Goal: Task Accomplishment & Management: Manage account settings

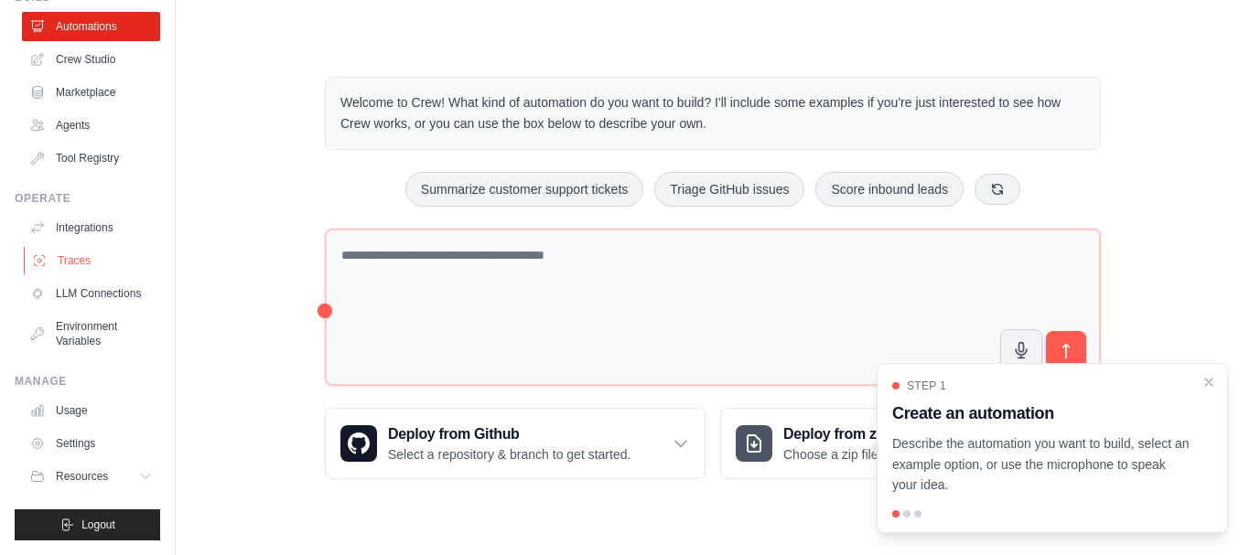
scroll to position [102, 0]
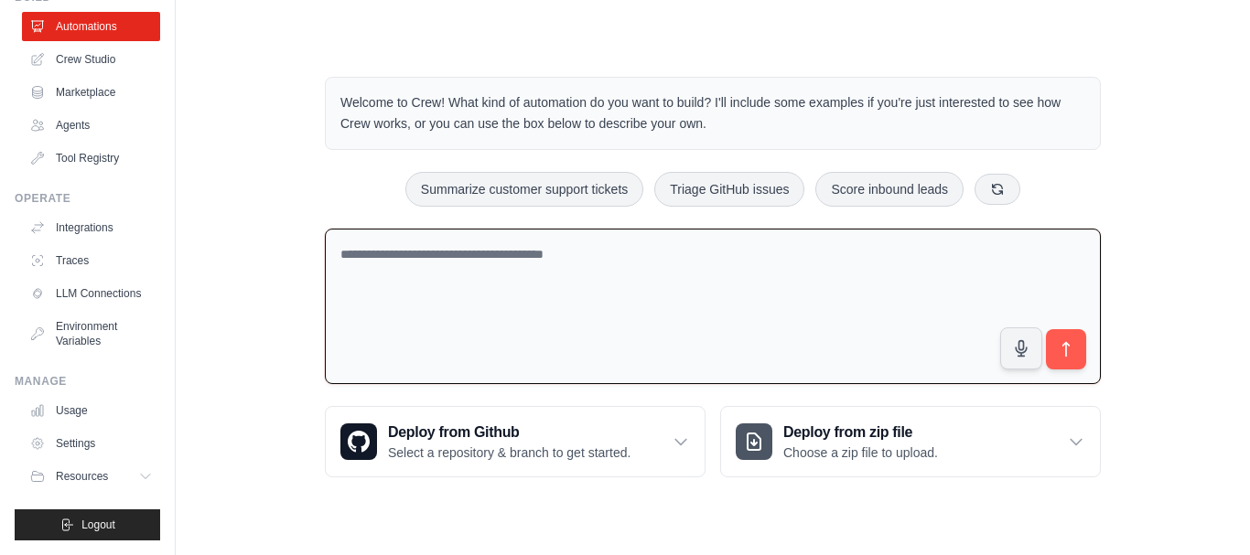
click at [686, 265] on textarea at bounding box center [713, 307] width 776 height 156
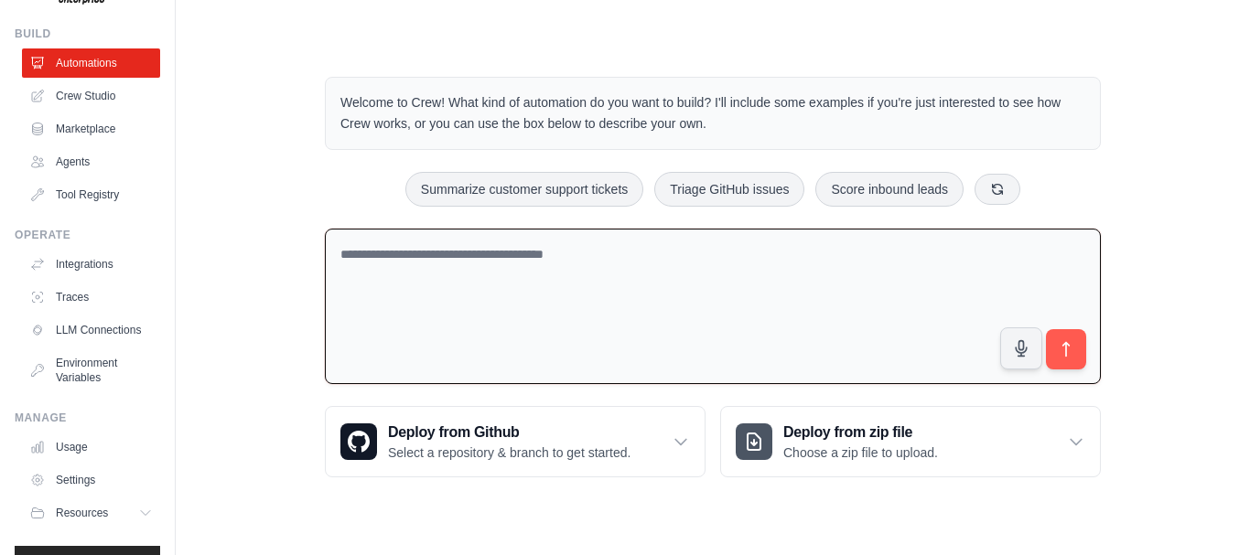
scroll to position [0, 0]
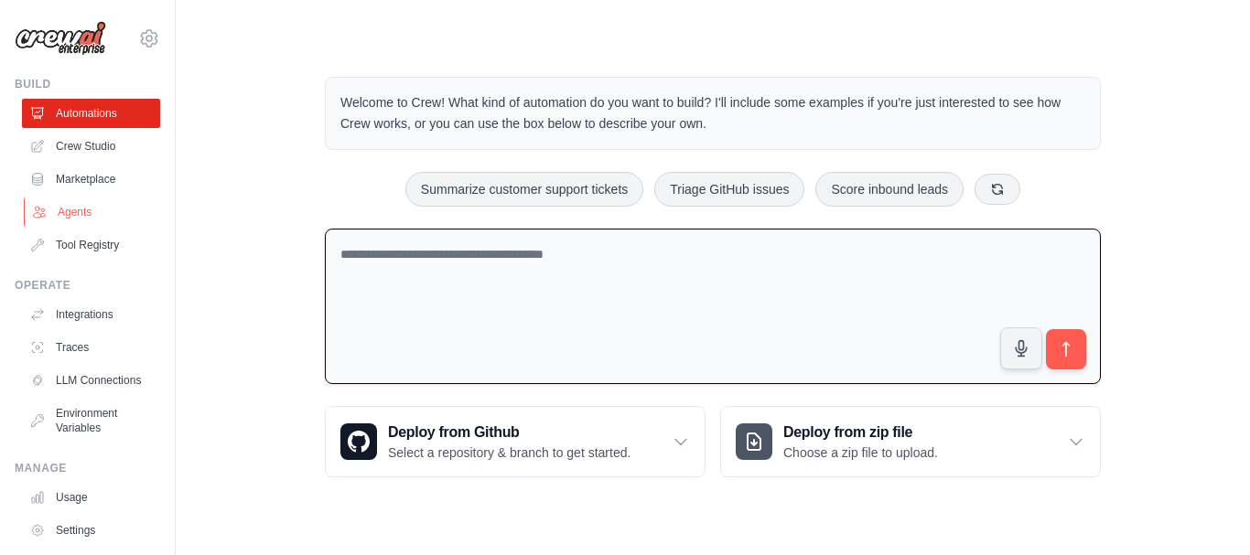
click at [83, 217] on link "Agents" at bounding box center [93, 212] width 138 height 29
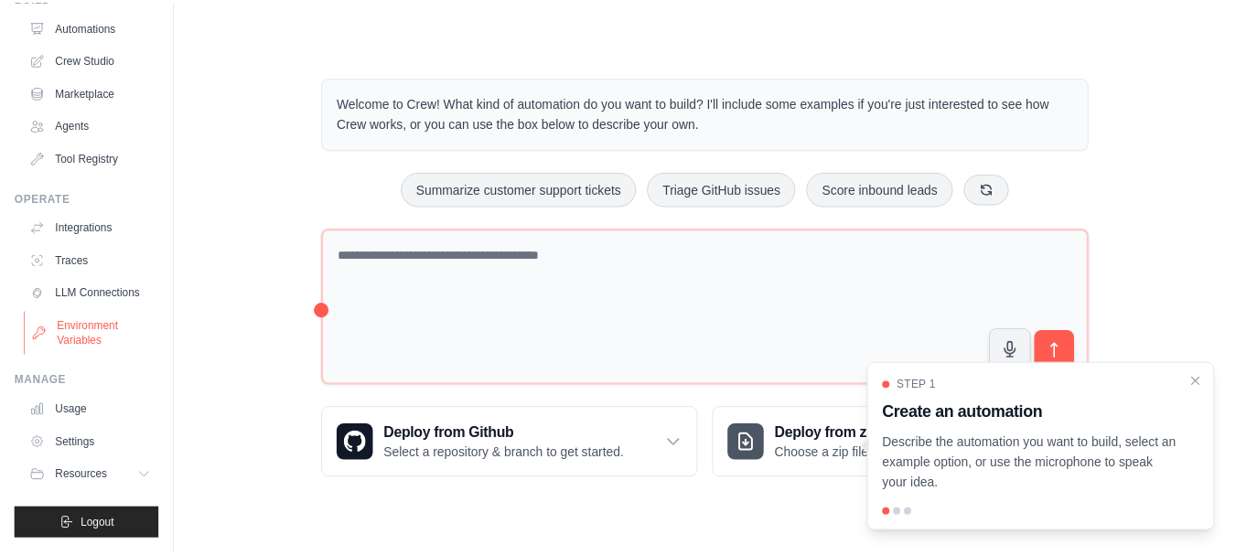
scroll to position [102, 0]
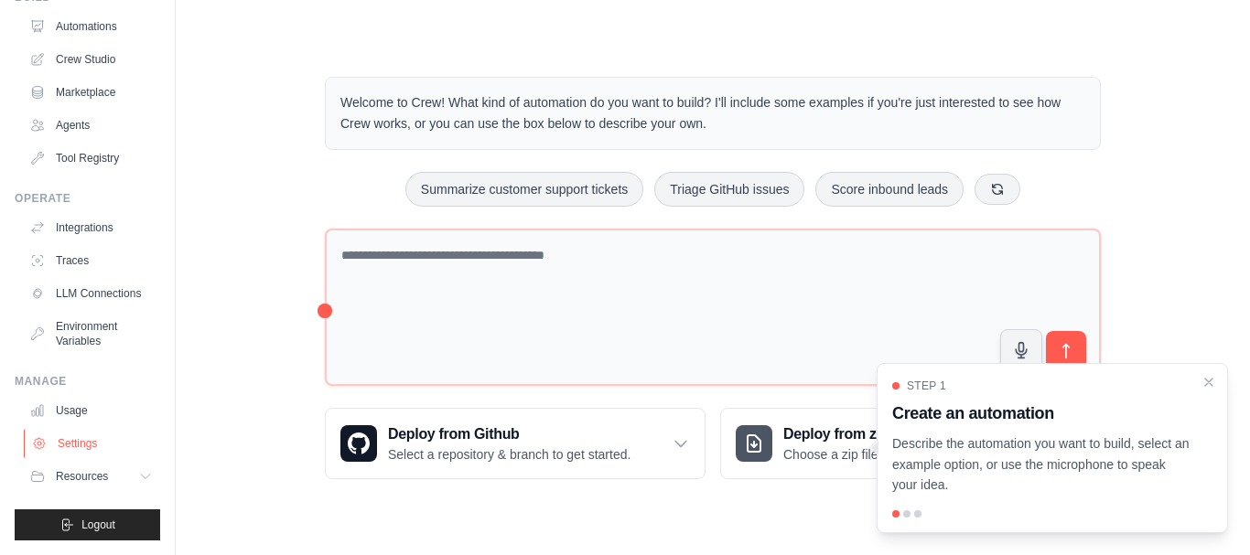
click at [81, 445] on link "Settings" at bounding box center [93, 443] width 138 height 29
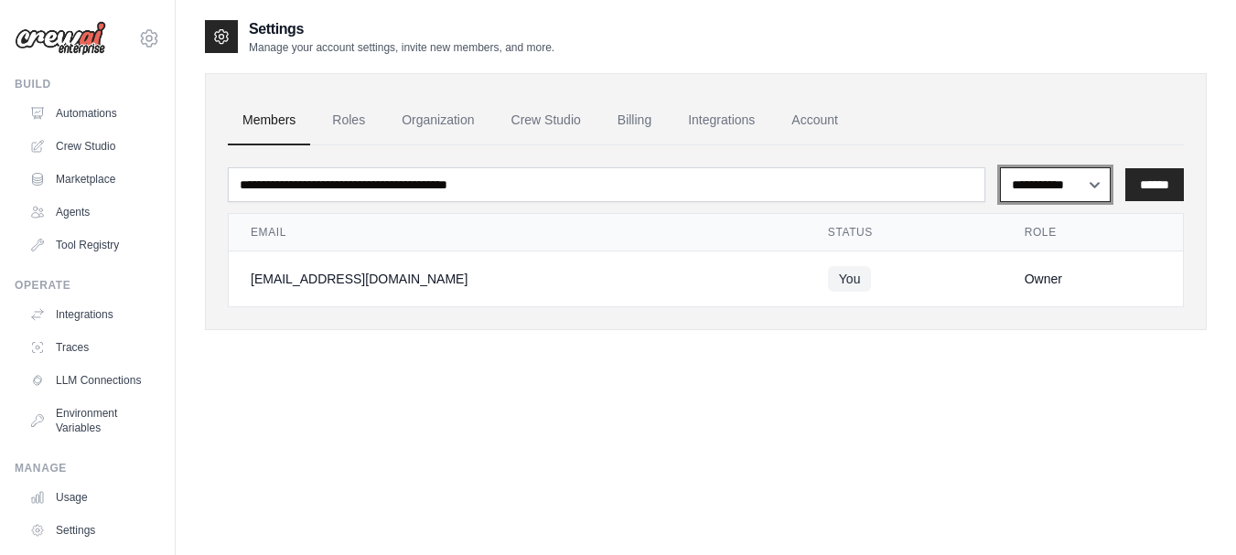
click at [1095, 191] on select "**********" at bounding box center [1055, 184] width 111 height 35
click at [1094, 191] on select "**********" at bounding box center [1055, 184] width 111 height 35
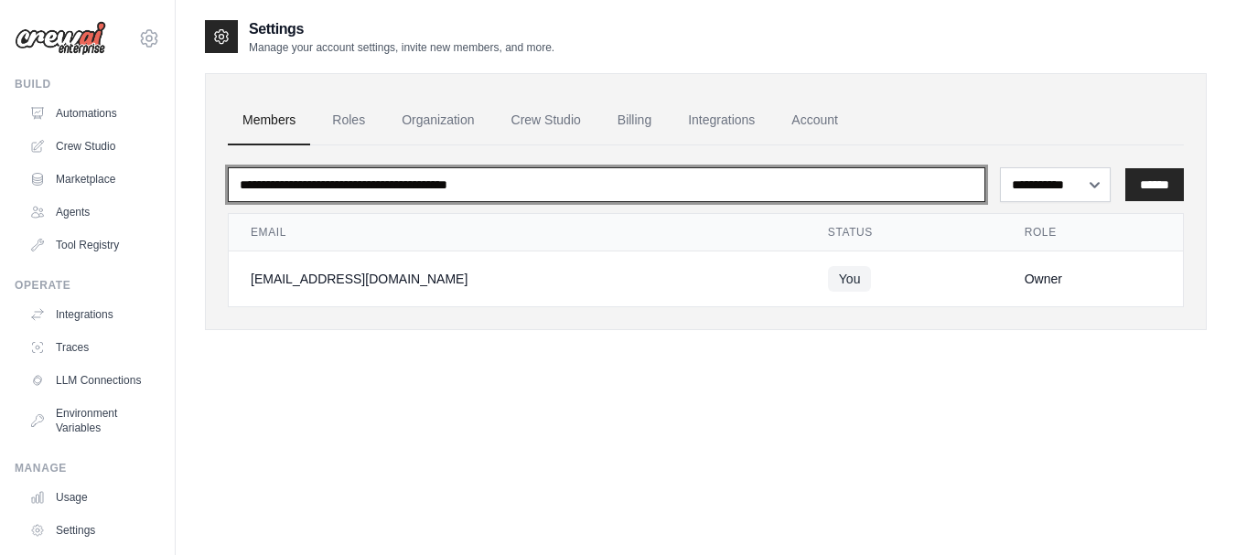
click at [497, 193] on input "email" at bounding box center [606, 184] width 757 height 35
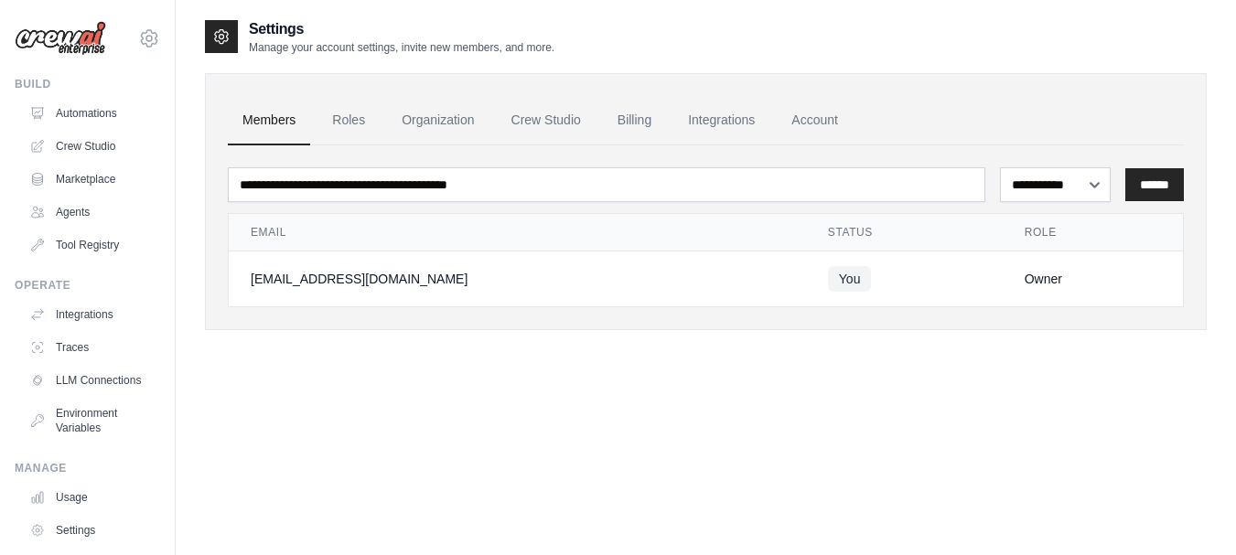
click at [491, 410] on div "**********" at bounding box center [706, 295] width 1002 height 555
click at [437, 137] on link "Organization" at bounding box center [438, 120] width 102 height 49
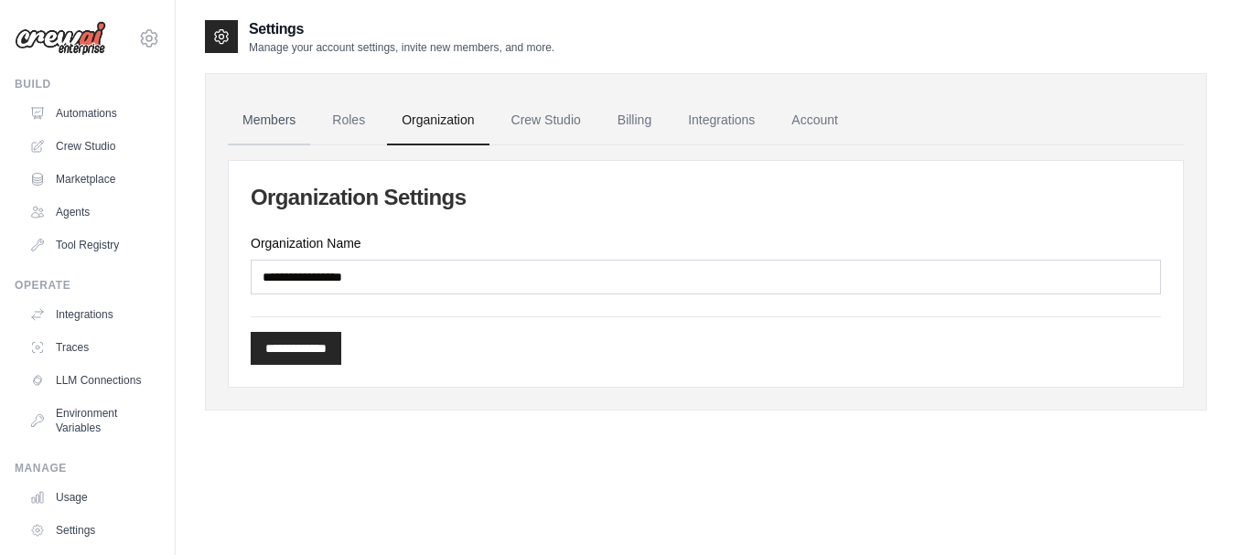
click at [288, 126] on link "Members" at bounding box center [269, 120] width 82 height 49
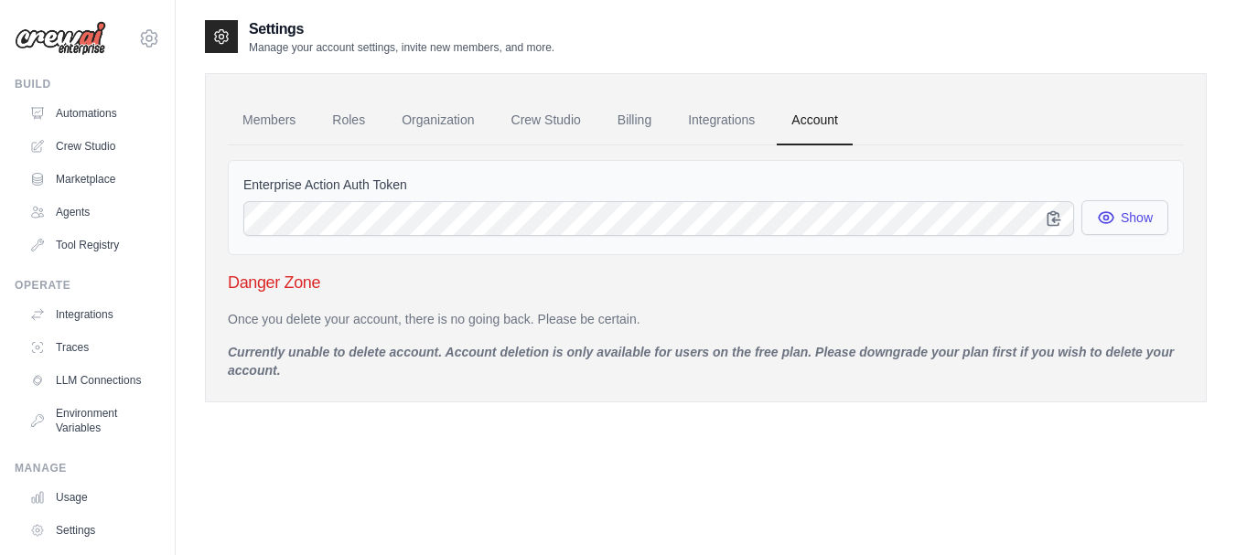
click at [1110, 225] on icon "button" at bounding box center [1106, 218] width 18 height 18
click at [1107, 216] on icon "button" at bounding box center [1106, 218] width 15 height 14
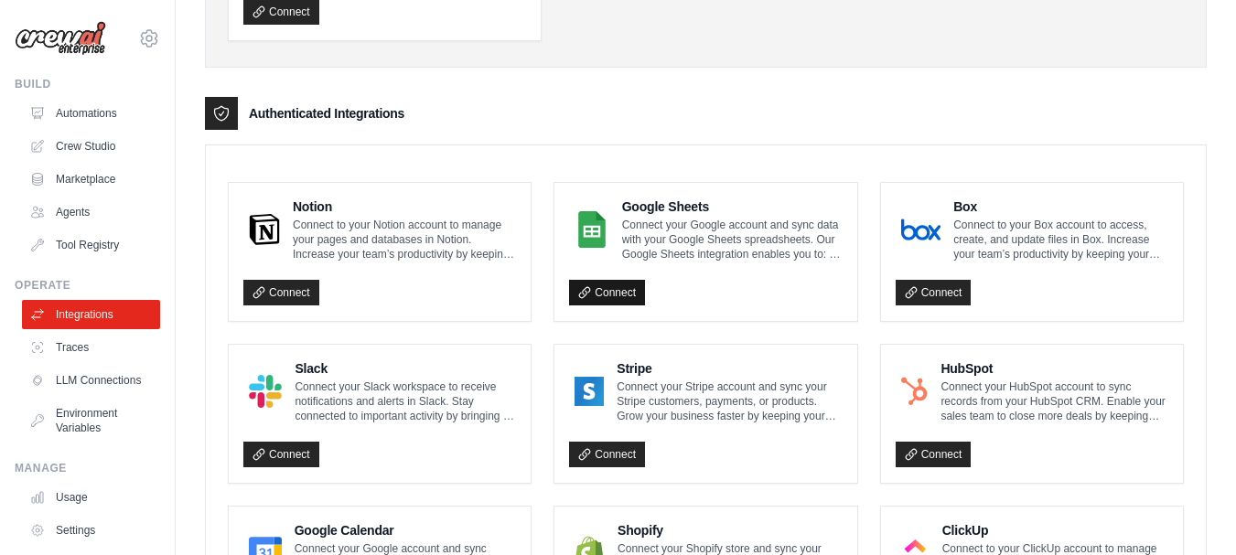
click at [624, 295] on link "Connect" at bounding box center [607, 293] width 76 height 26
click at [668, 208] on h4 "Google Sheets" at bounding box center [732, 207] width 220 height 18
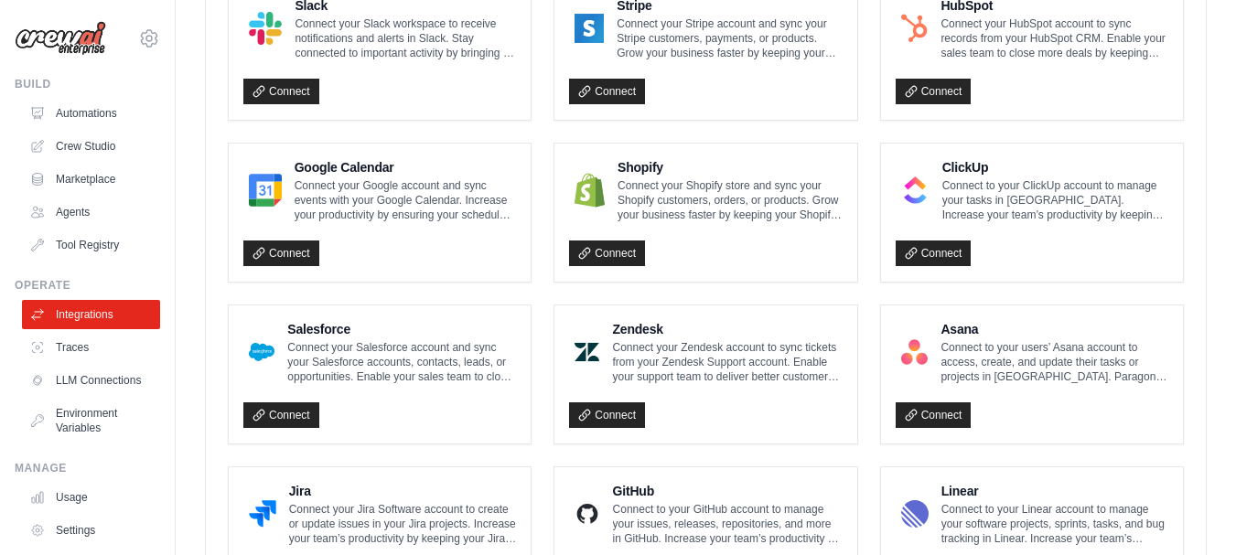
scroll to position [823, 0]
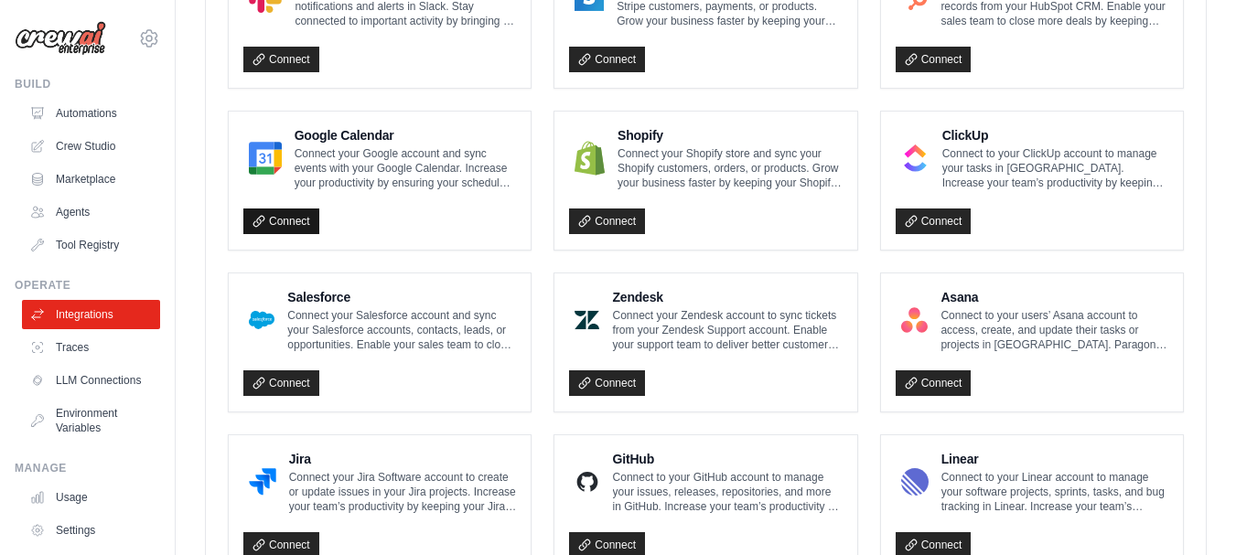
click at [277, 221] on link "Connect" at bounding box center [281, 222] width 76 height 26
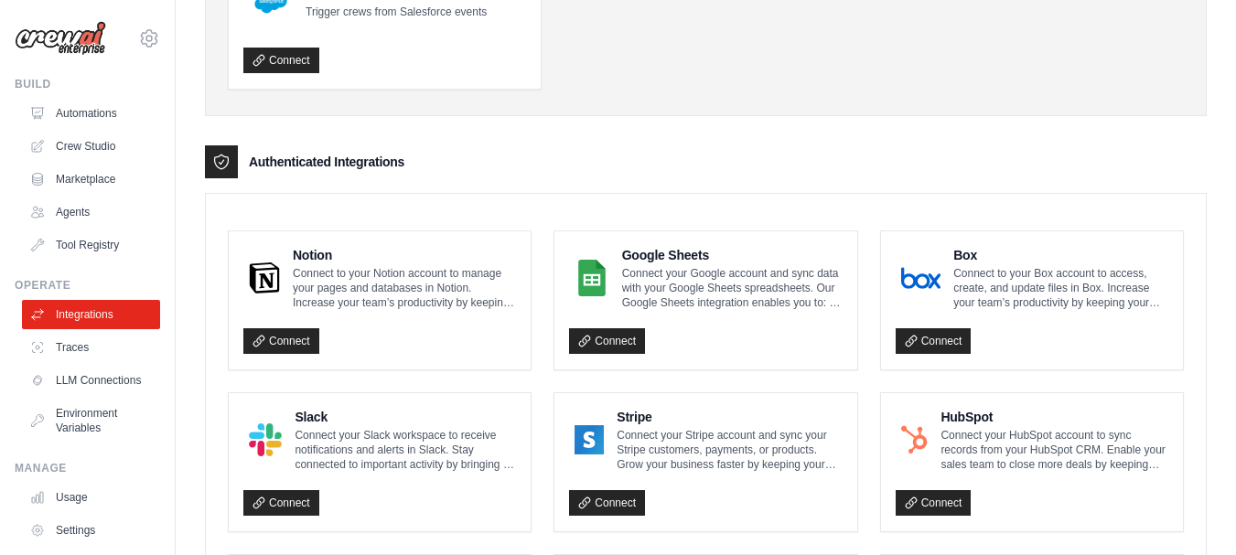
scroll to position [366, 0]
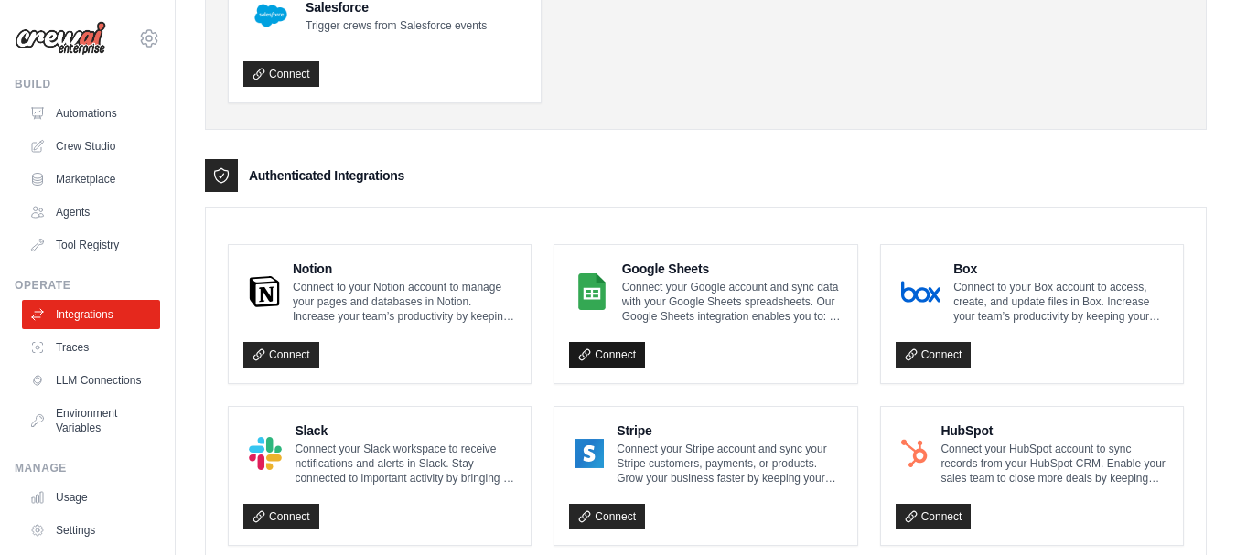
click at [595, 358] on link "Connect" at bounding box center [607, 355] width 76 height 26
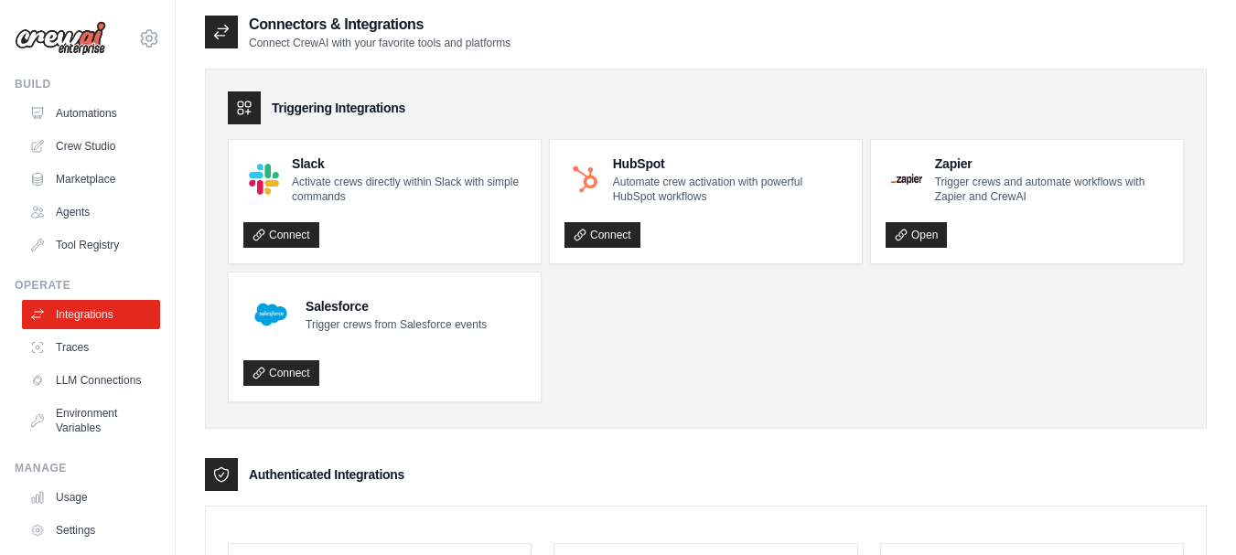
scroll to position [0, 0]
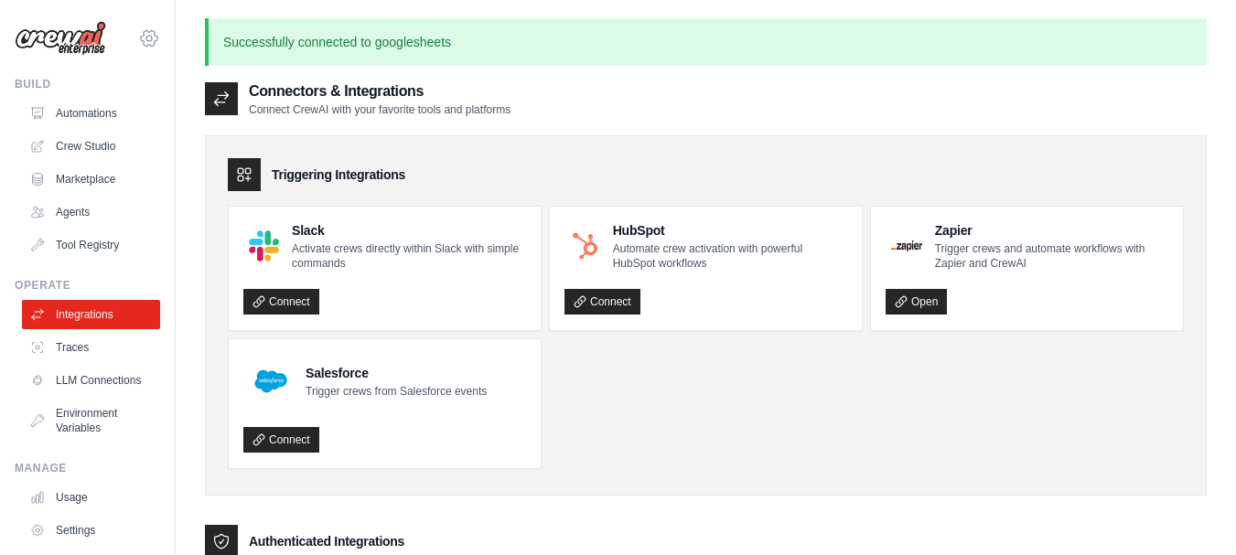
click at [135, 51] on div "ashish200221@gmail.com Settings" at bounding box center [87, 29] width 145 height 59
click at [138, 30] on icon at bounding box center [149, 38] width 22 height 22
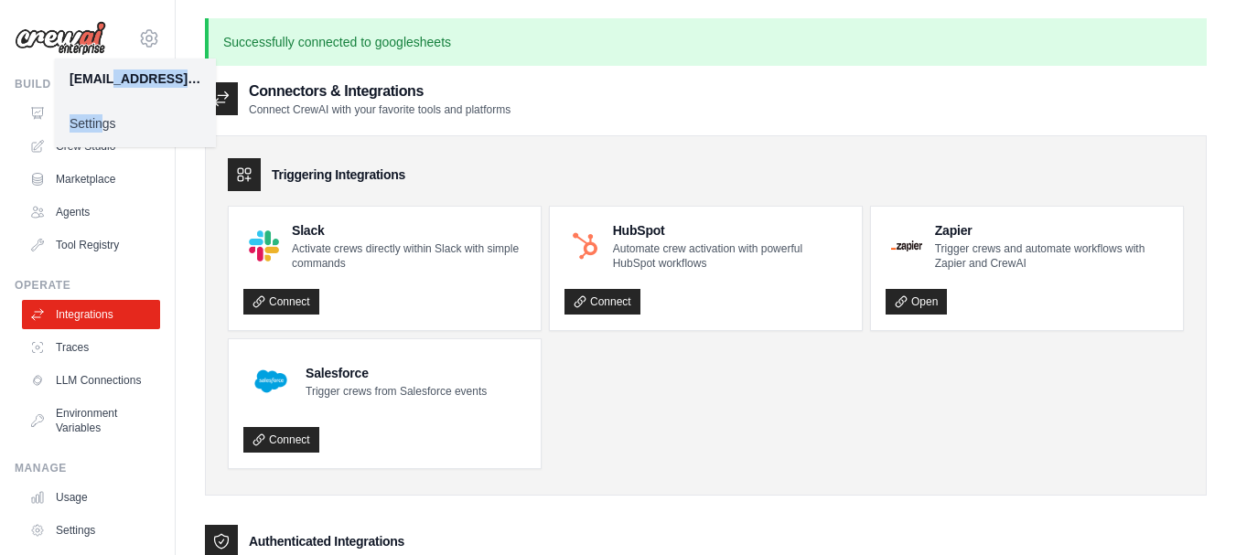
drag, startPoint x: 113, startPoint y: 83, endPoint x: 100, endPoint y: 116, distance: 35.3
click at [100, 116] on div "ashish200221@gmail.com Settings" at bounding box center [135, 103] width 161 height 89
click at [100, 116] on link "Settings" at bounding box center [135, 123] width 161 height 33
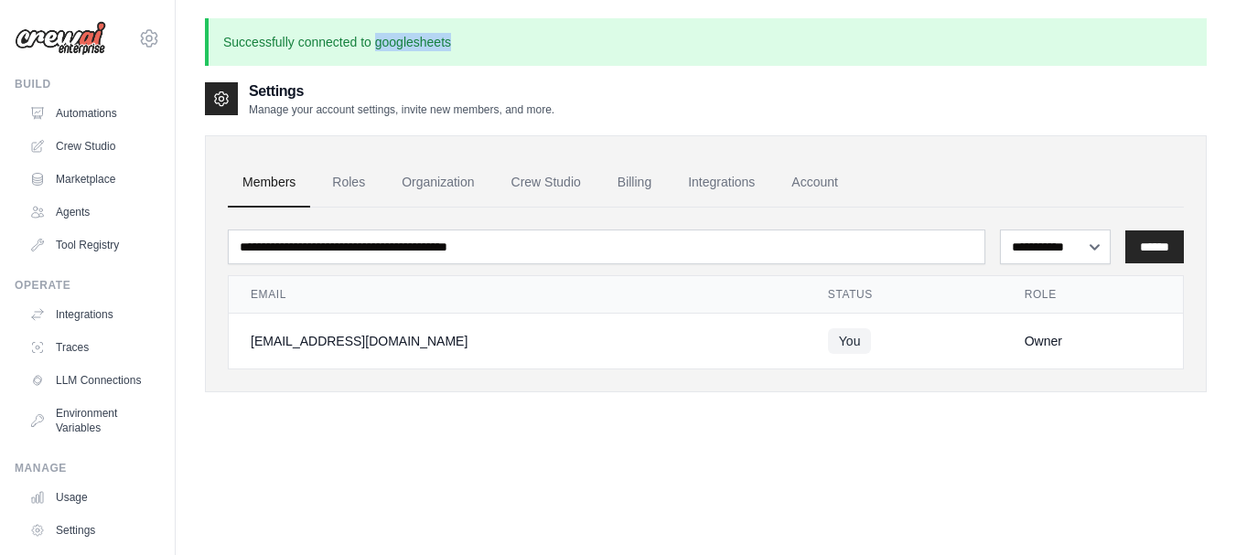
drag, startPoint x: 373, startPoint y: 44, endPoint x: 466, endPoint y: 45, distance: 92.4
click at [466, 45] on p "Successfully connected to googlesheets" at bounding box center [706, 42] width 1002 height 48
click at [93, 314] on link "Integrations" at bounding box center [93, 314] width 138 height 29
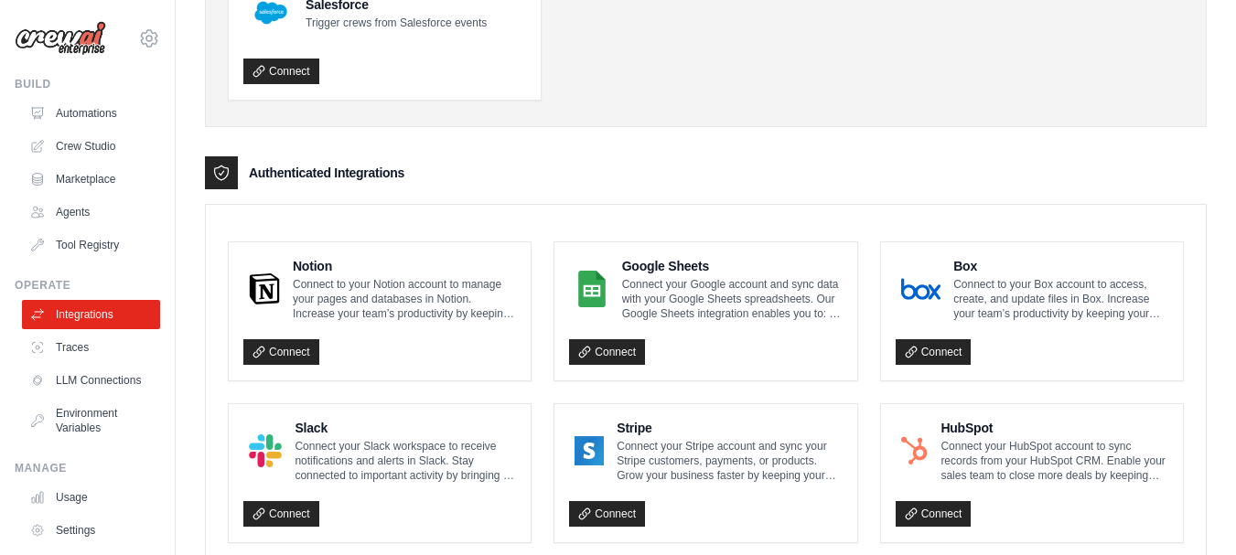
scroll to position [320, 0]
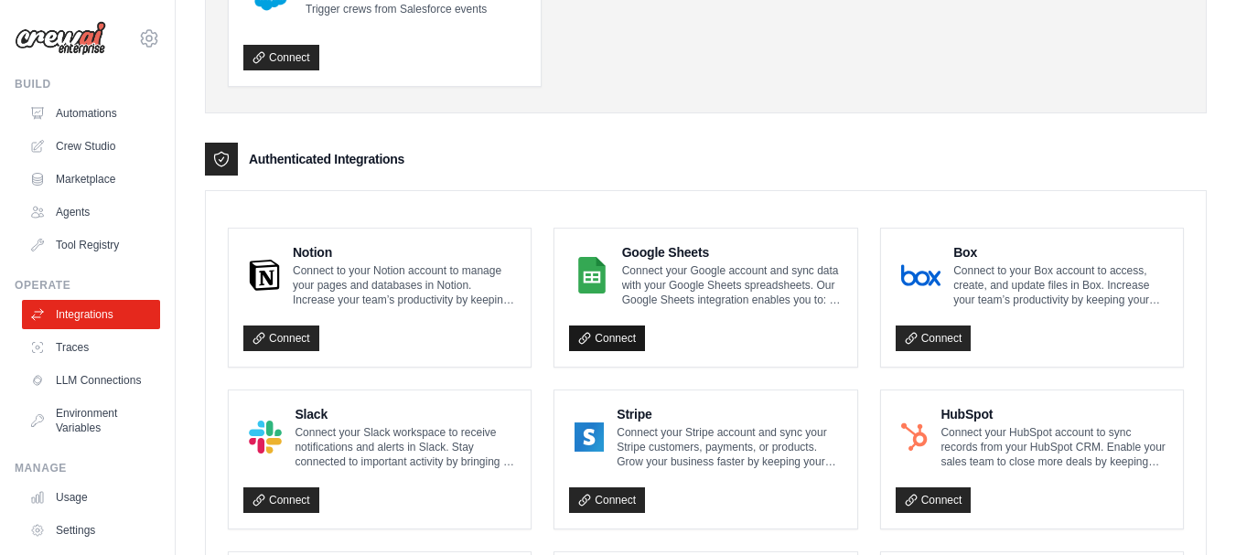
click at [628, 340] on link "Connect" at bounding box center [607, 339] width 76 height 26
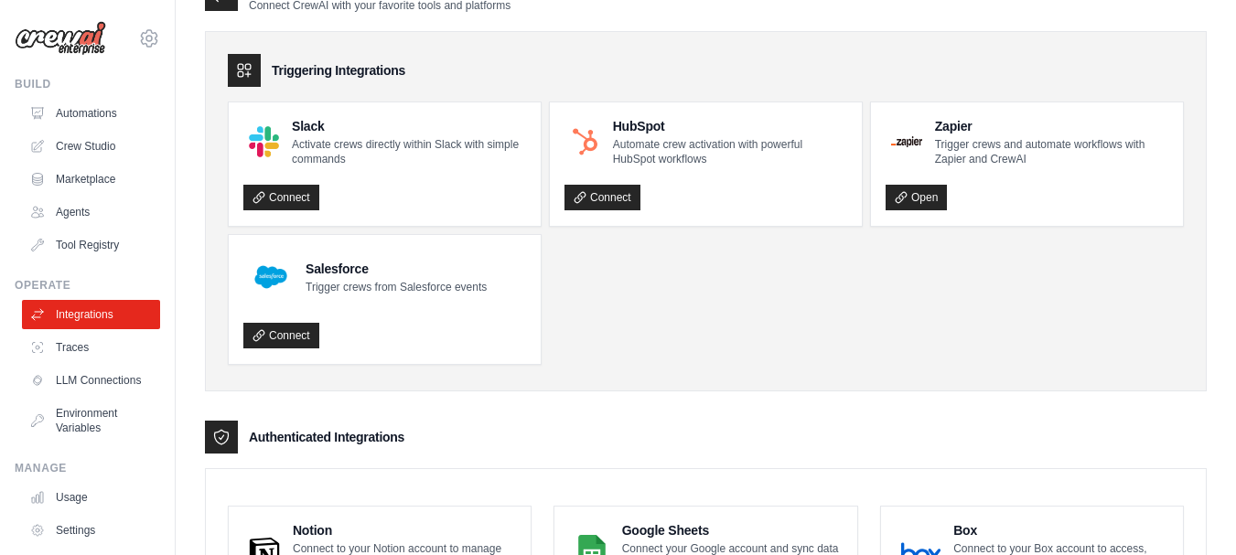
scroll to position [0, 0]
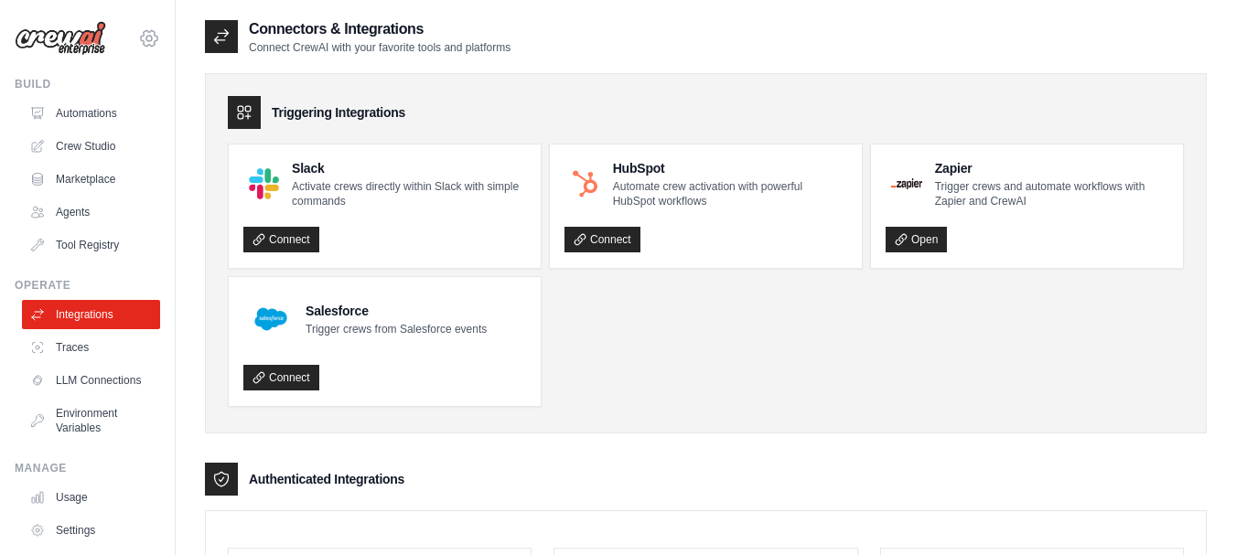
click at [139, 37] on icon at bounding box center [149, 38] width 22 height 22
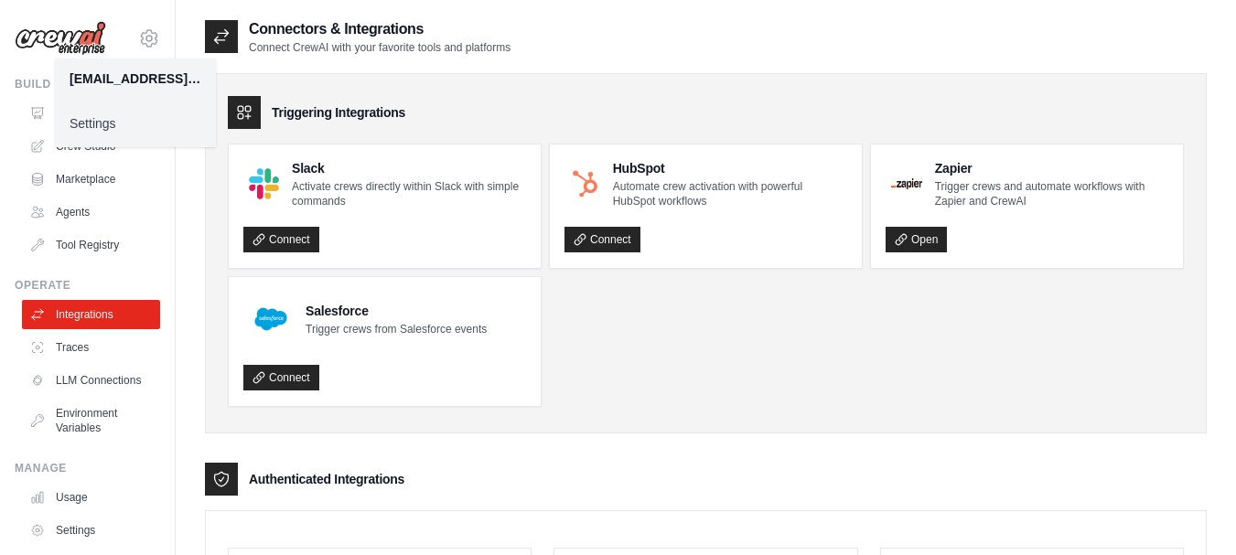
click at [105, 113] on link "Settings" at bounding box center [135, 123] width 161 height 33
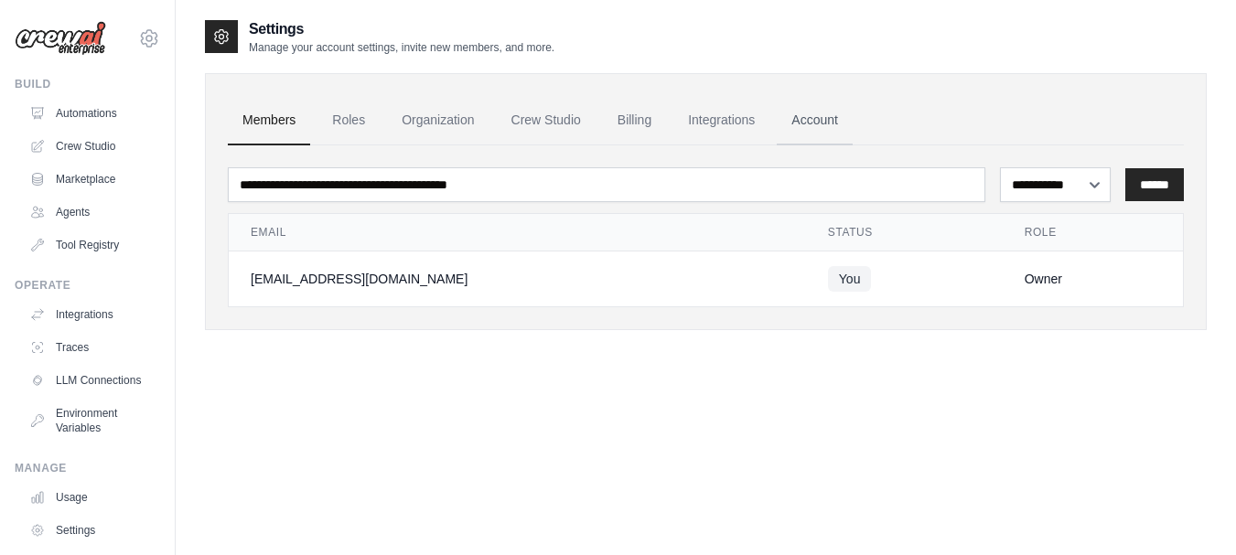
click at [805, 120] on link "Account" at bounding box center [815, 120] width 76 height 49
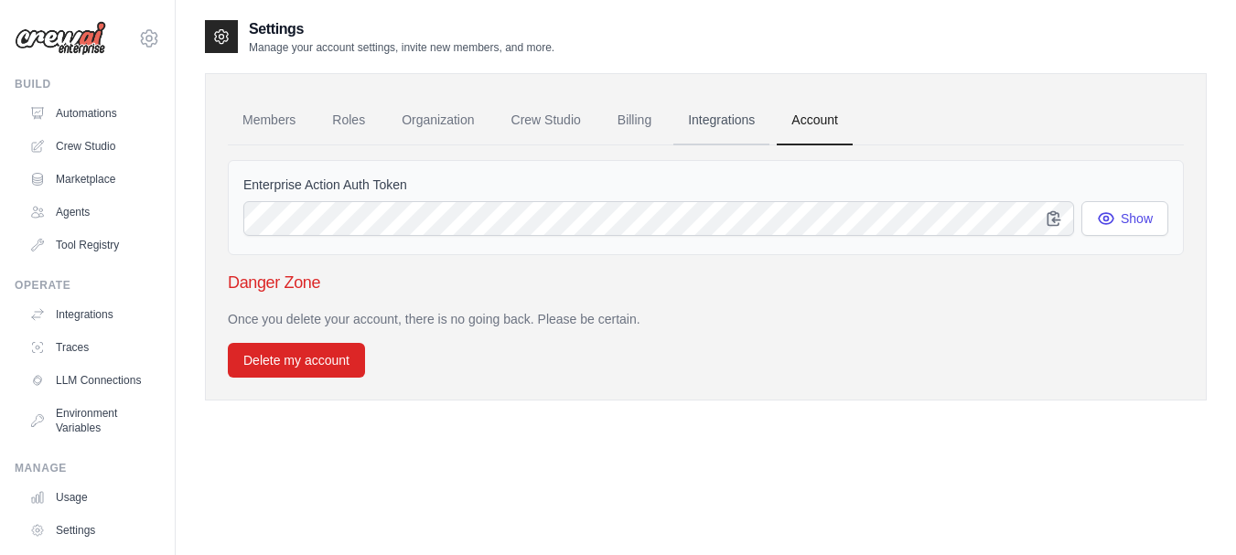
click at [725, 126] on link "Integrations" at bounding box center [721, 120] width 96 height 49
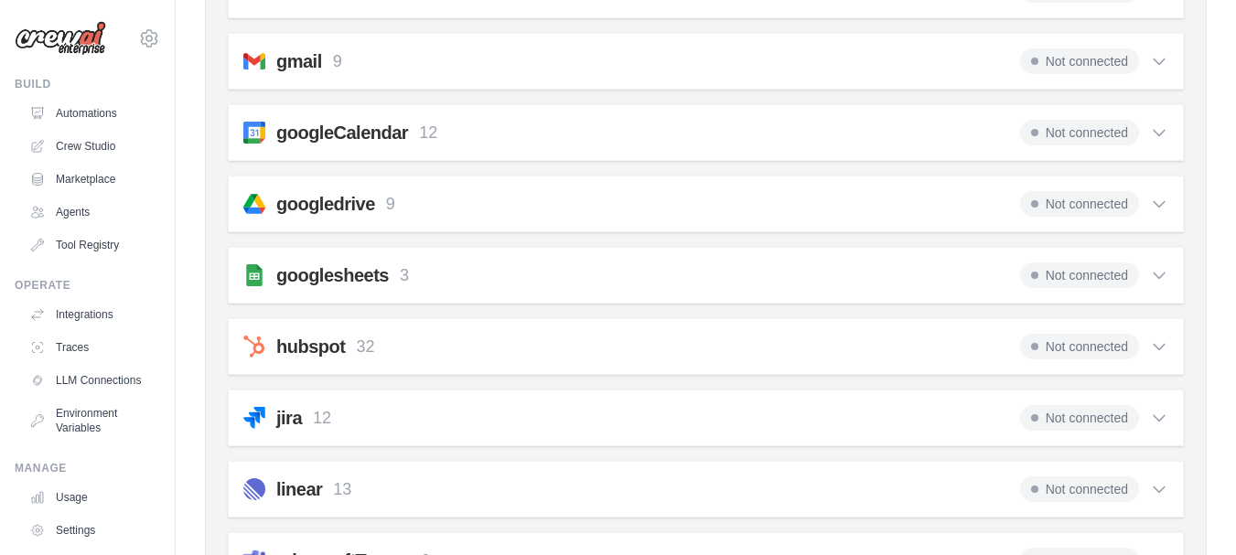
scroll to position [579, 0]
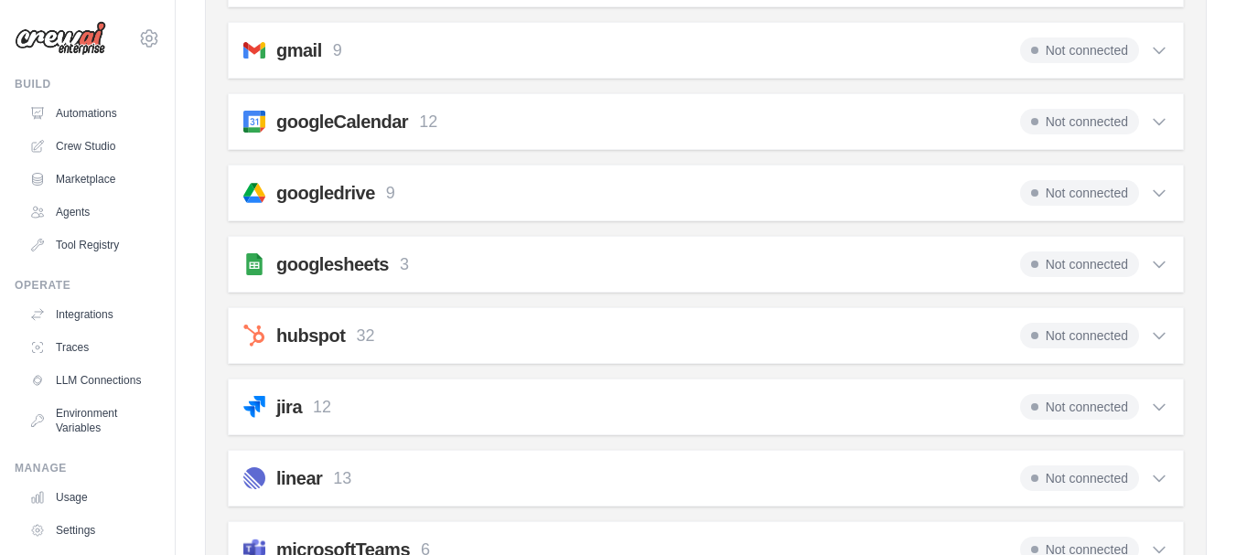
click at [1154, 263] on icon at bounding box center [1159, 265] width 11 height 5
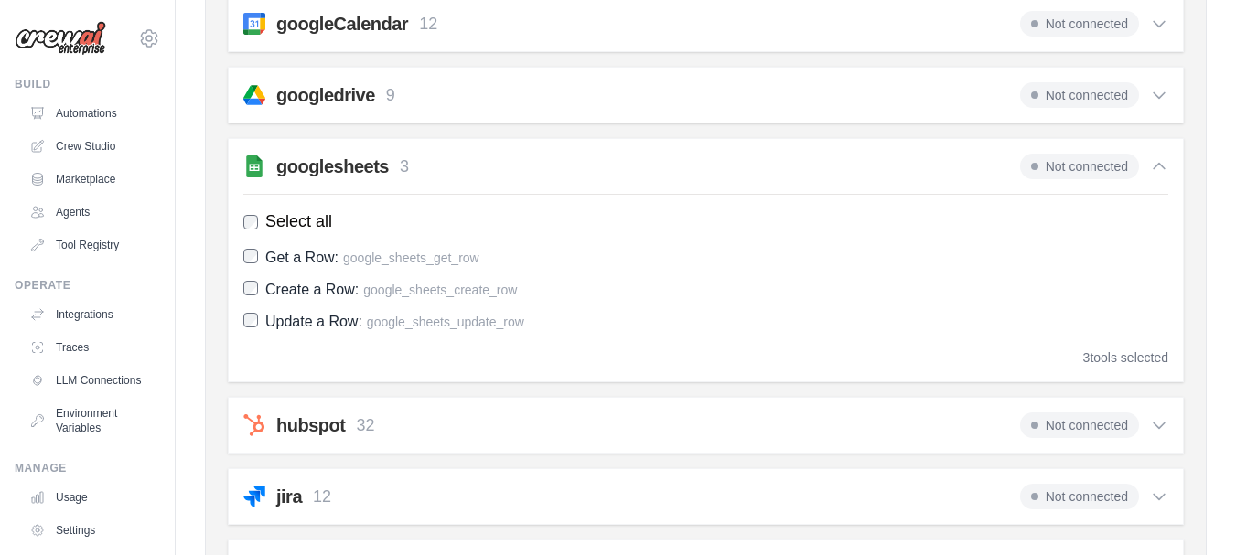
scroll to position [686, 0]
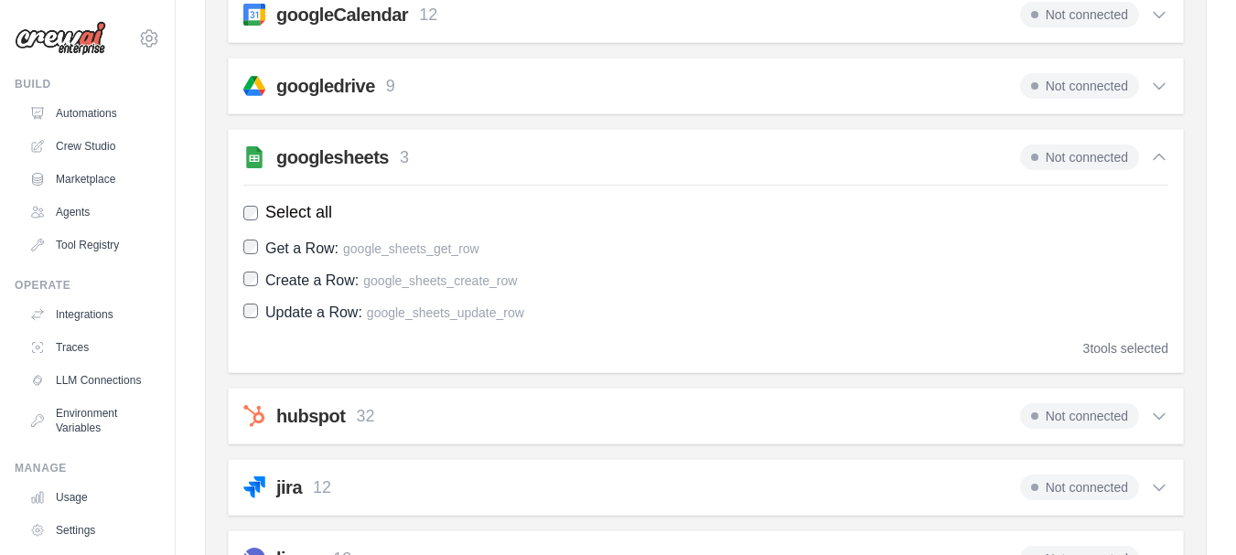
click at [358, 156] on h2 "googlesheets" at bounding box center [332, 158] width 113 height 26
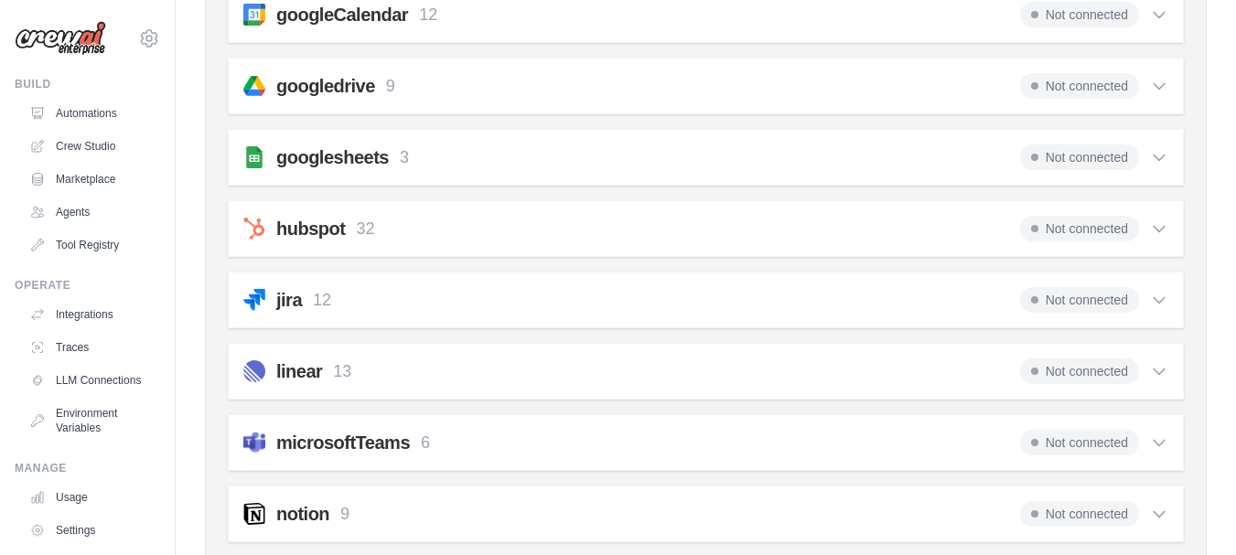
click at [358, 156] on h2 "googlesheets" at bounding box center [332, 158] width 113 height 26
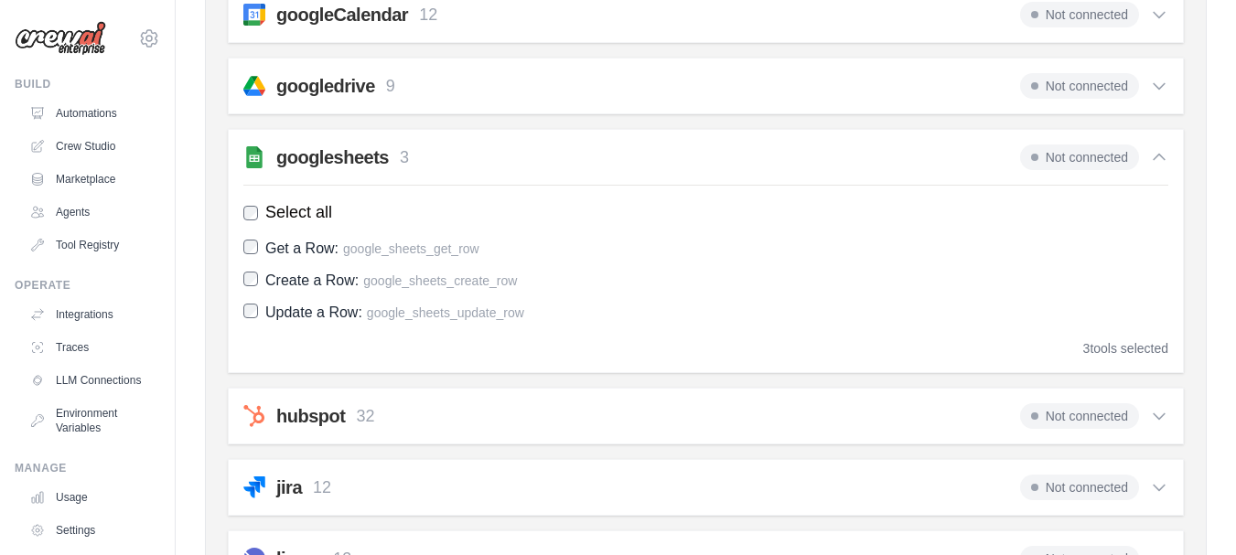
click at [358, 156] on h2 "googlesheets" at bounding box center [332, 158] width 113 height 26
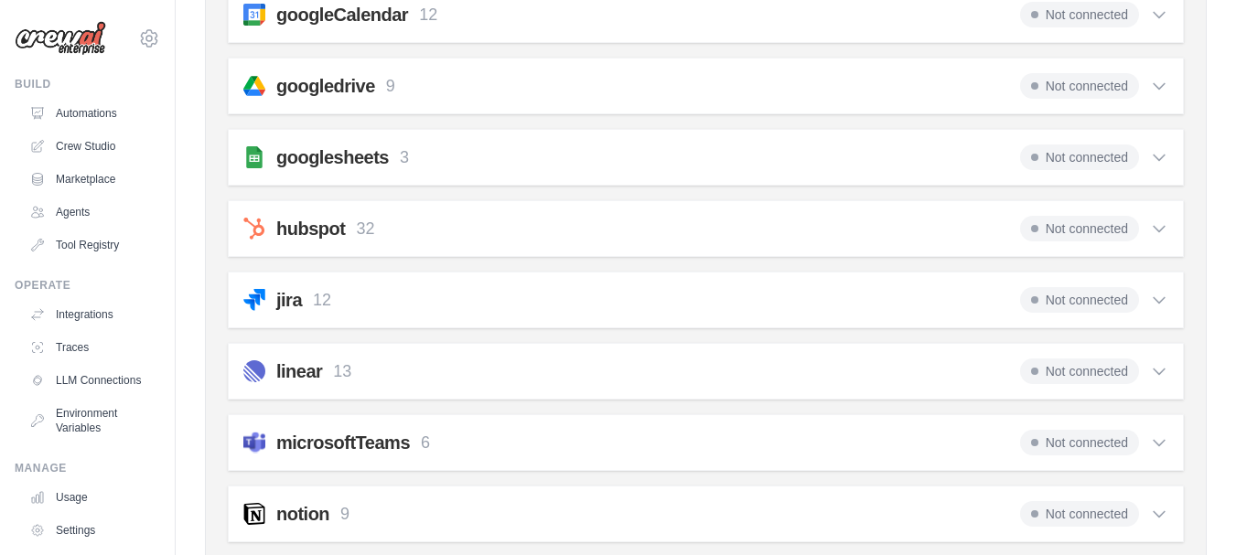
click at [1068, 161] on span "Not connected" at bounding box center [1079, 158] width 119 height 26
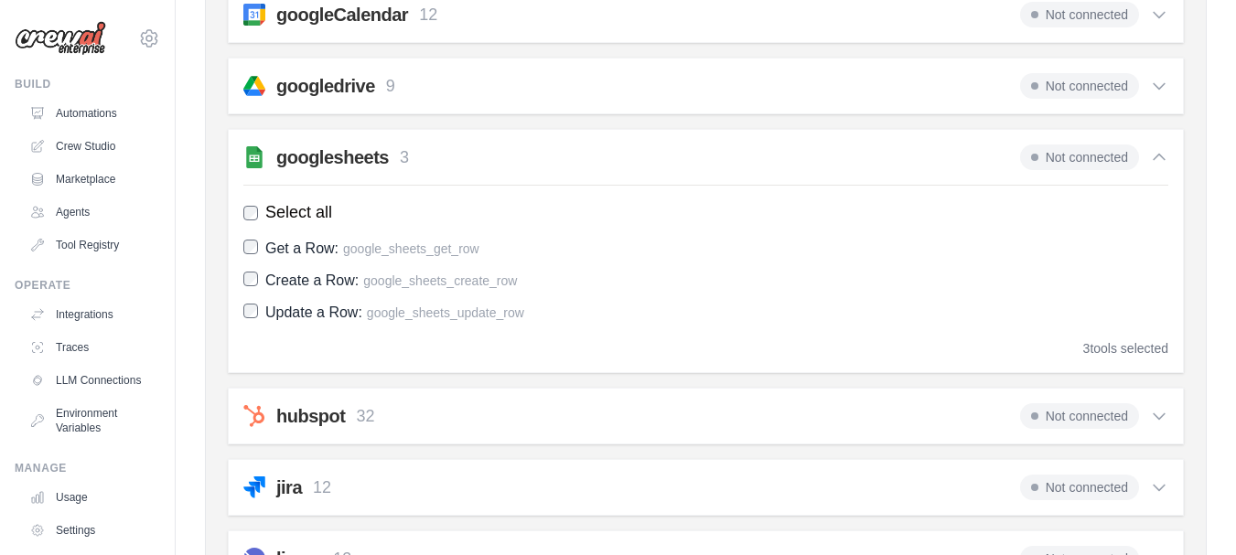
click at [1068, 161] on span "Not connected" at bounding box center [1079, 158] width 119 height 26
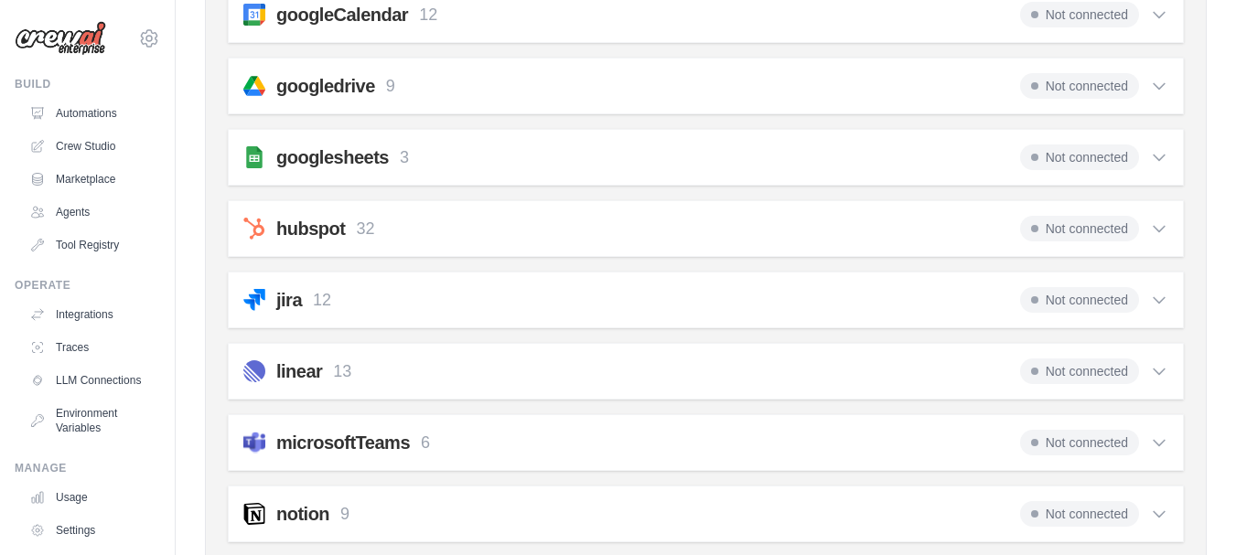
click at [1068, 161] on span "Not connected" at bounding box center [1079, 158] width 119 height 26
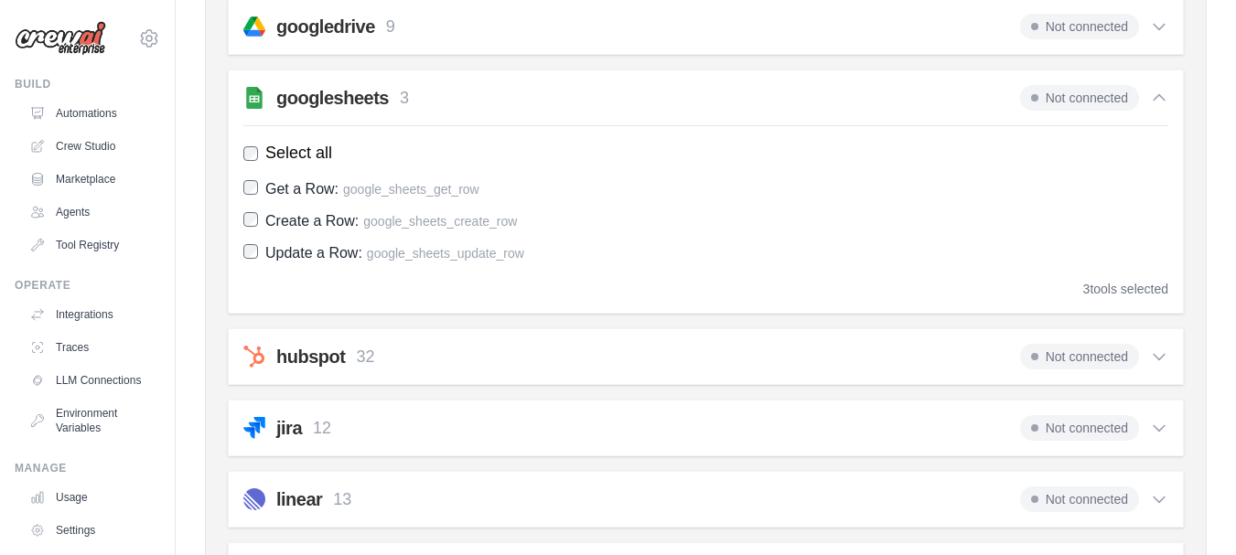
scroll to position [778, 0]
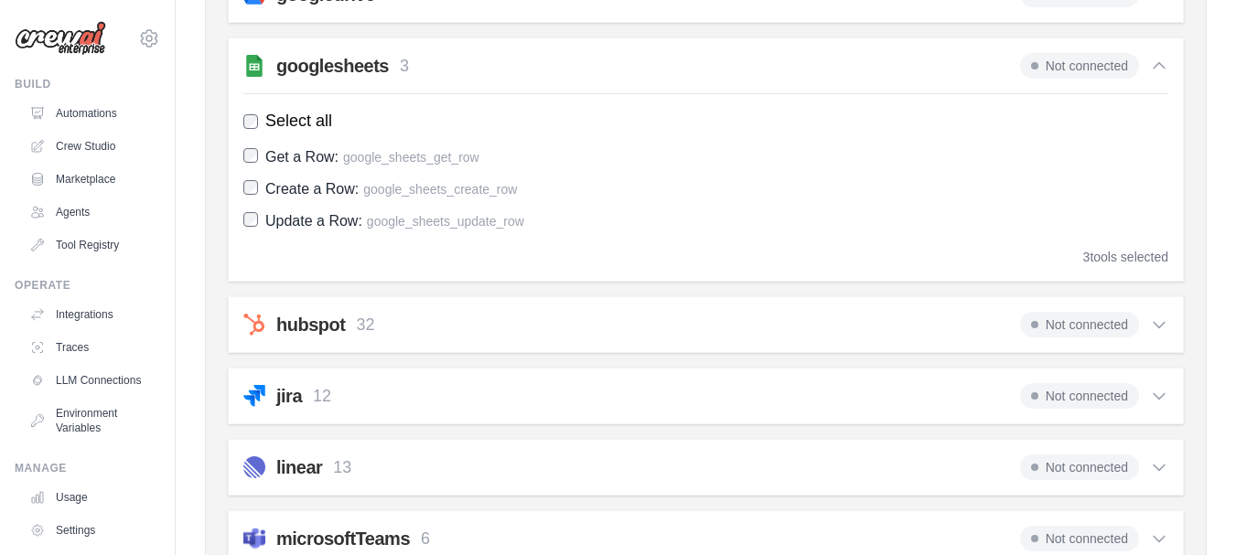
click at [281, 113] on span "Select all" at bounding box center [298, 121] width 67 height 25
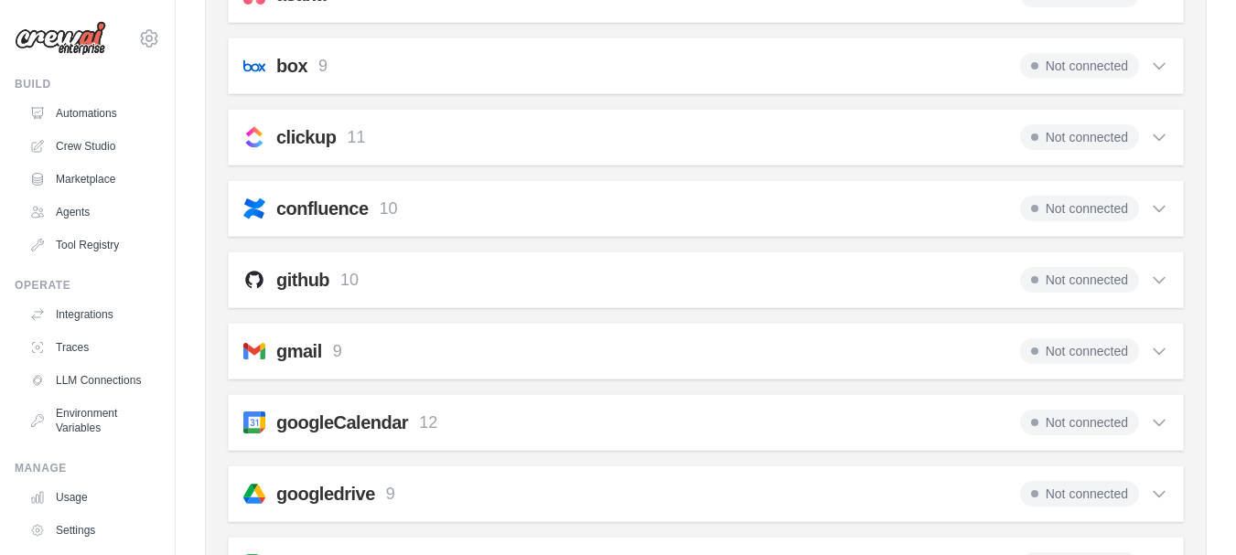
scroll to position [0, 0]
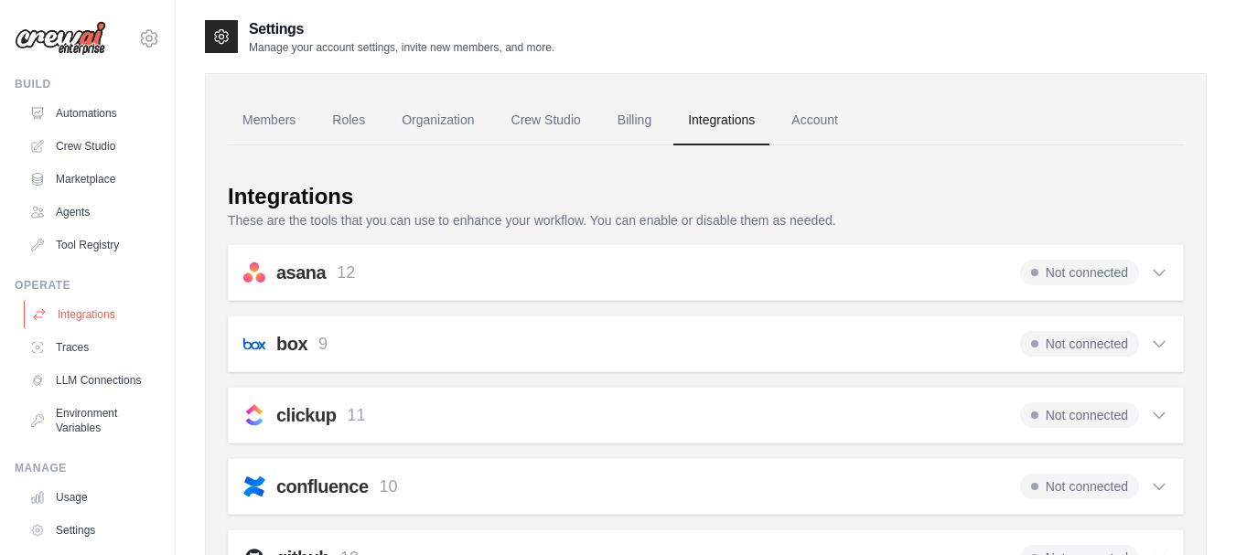
click at [69, 313] on link "Integrations" at bounding box center [93, 314] width 138 height 29
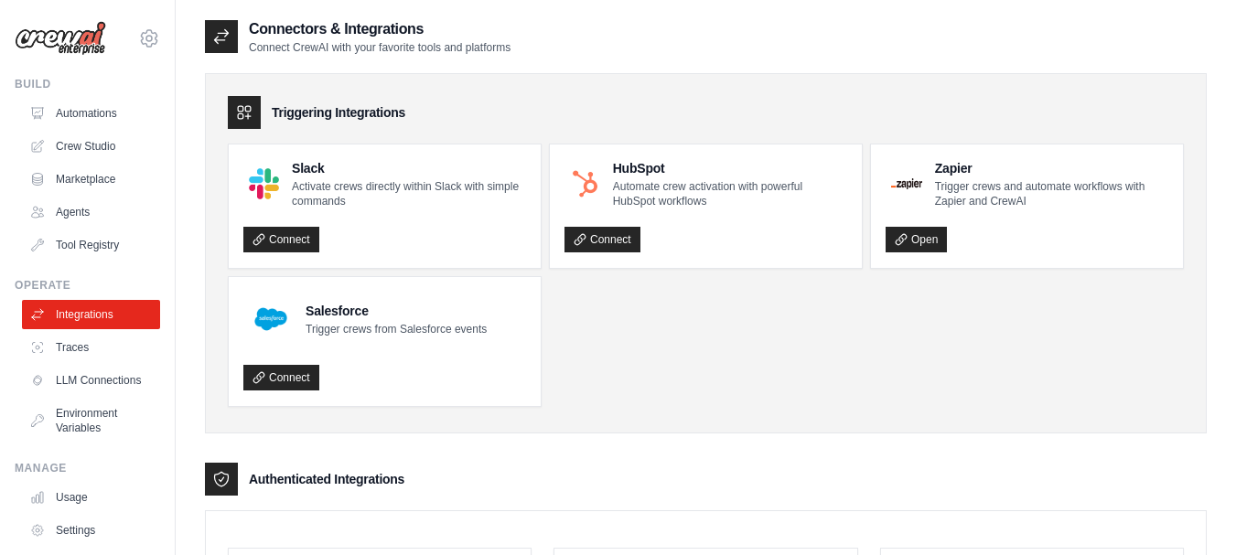
drag, startPoint x: 249, startPoint y: 34, endPoint x: 545, endPoint y: 46, distance: 296.6
click at [543, 46] on div "Connectors & Integrations Connect CrewAI with your favorite tools and platforms" at bounding box center [706, 36] width 1002 height 37
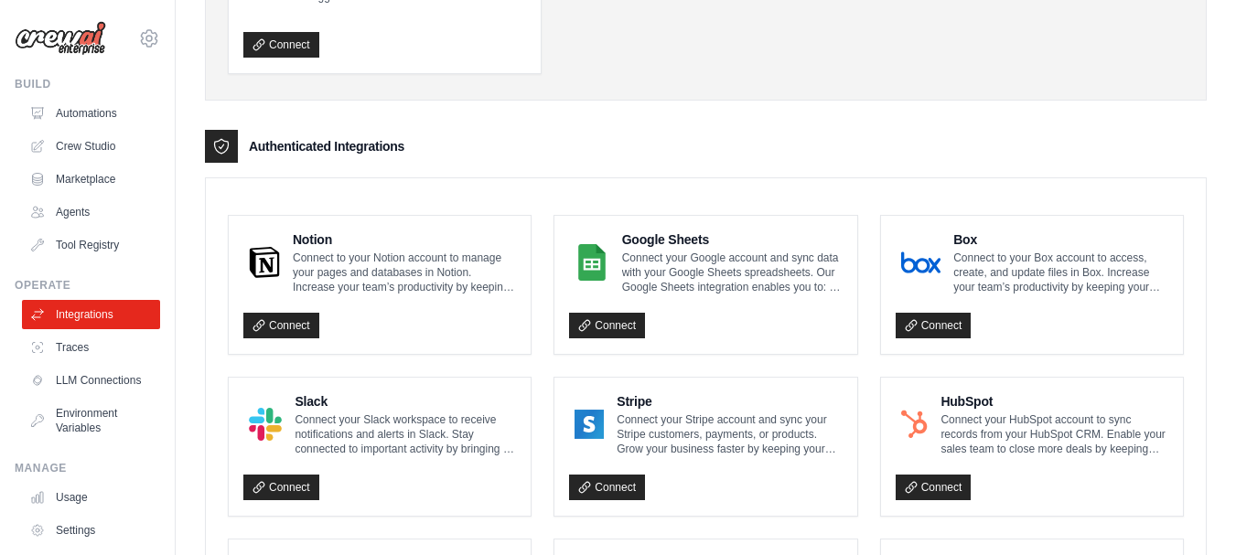
scroll to position [366, 0]
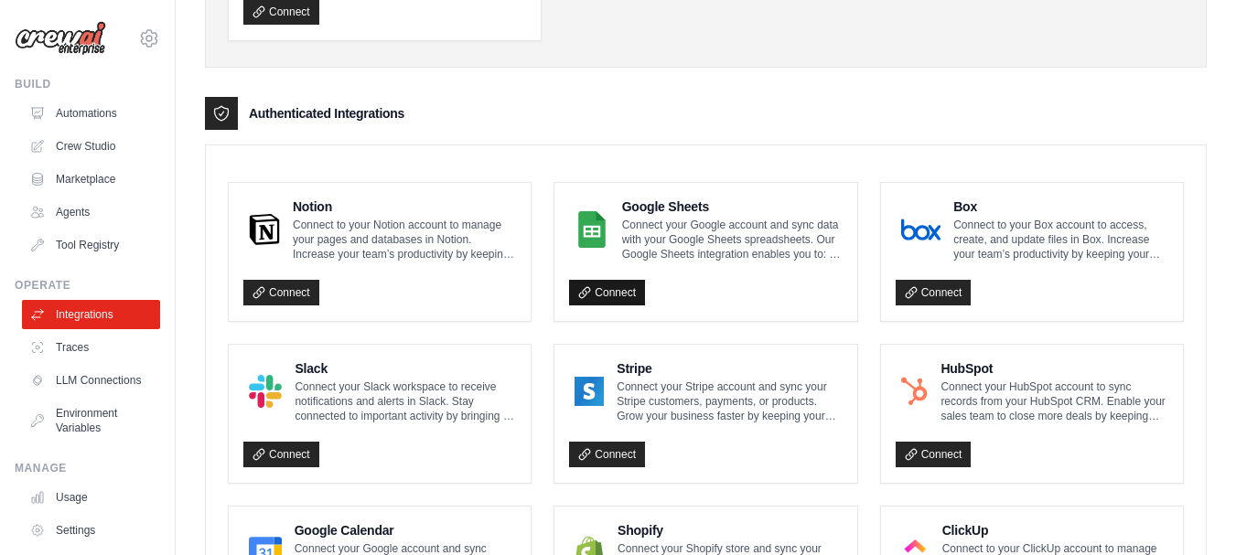
click at [590, 288] on icon at bounding box center [584, 292] width 13 height 13
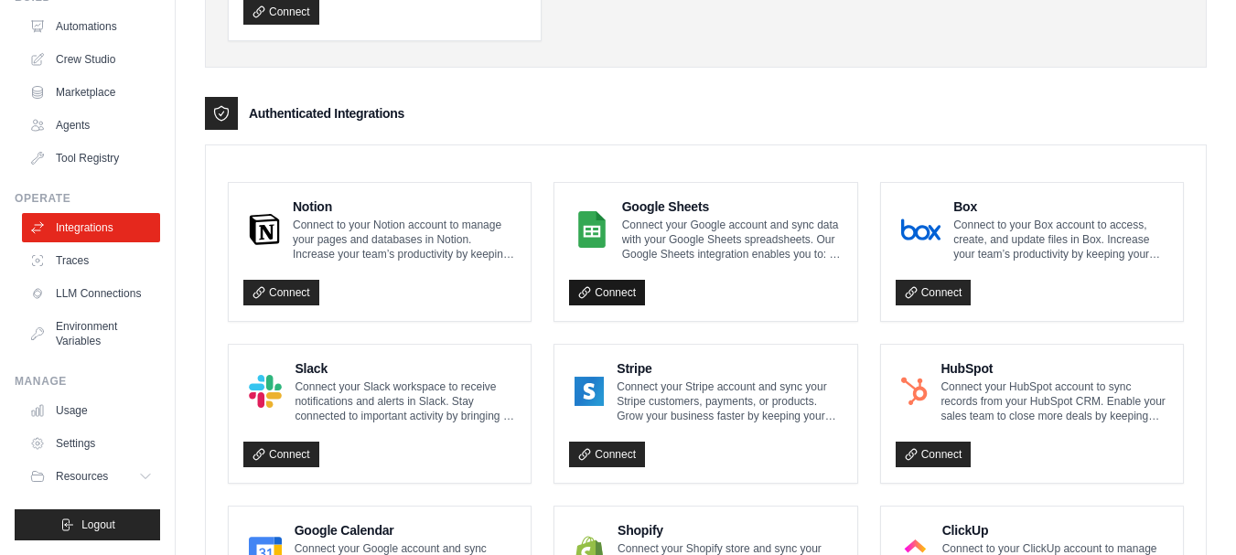
click at [622, 295] on link "Connect" at bounding box center [607, 293] width 76 height 26
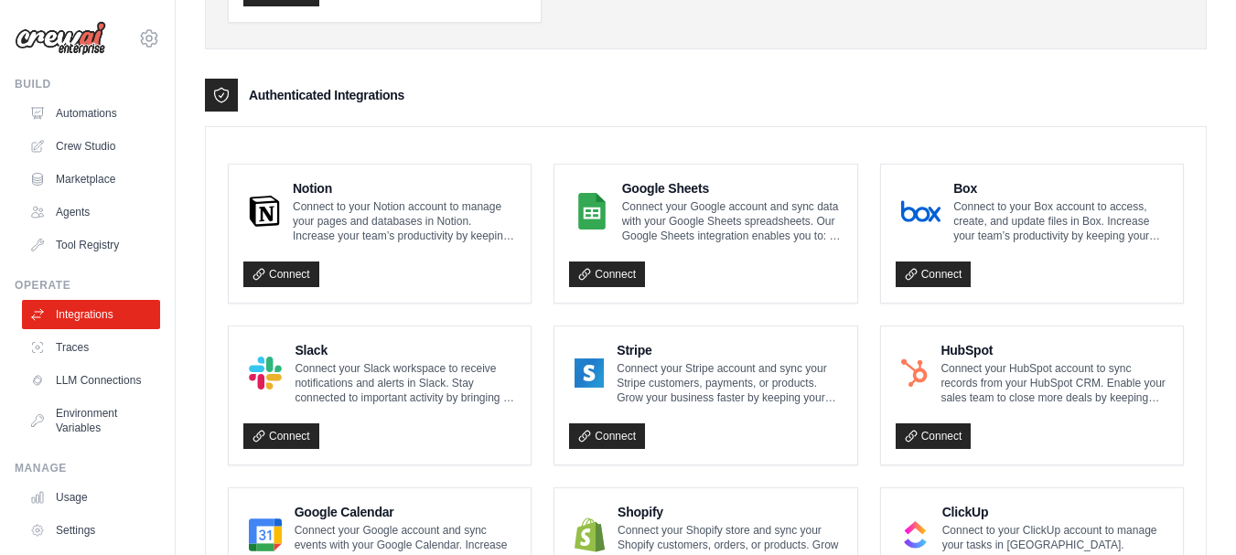
scroll to position [457, 0]
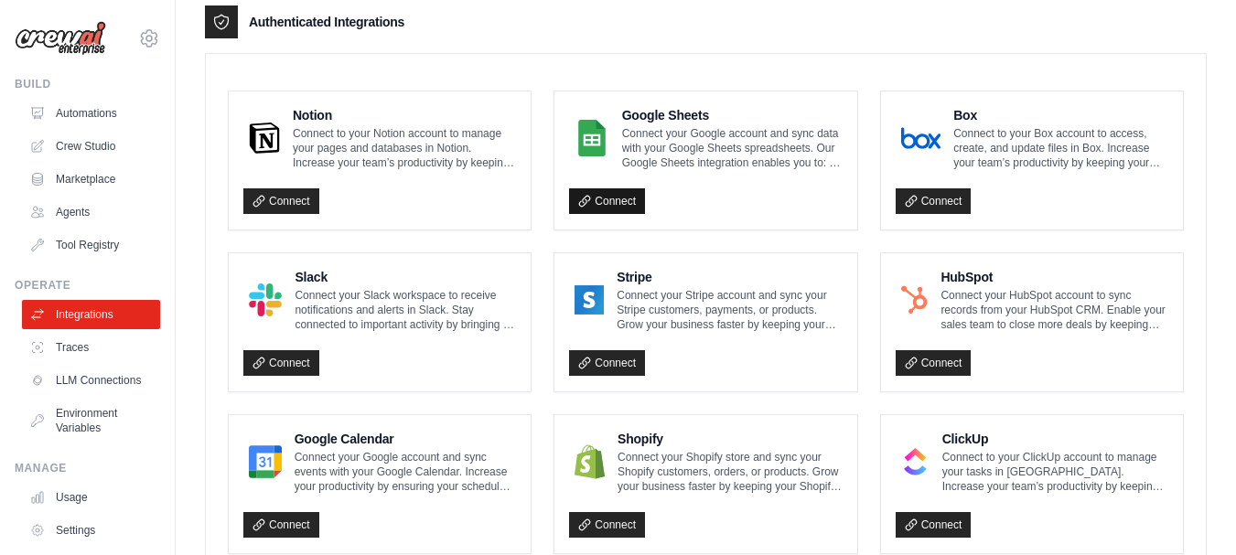
click at [620, 197] on link "Connect" at bounding box center [607, 201] width 76 height 26
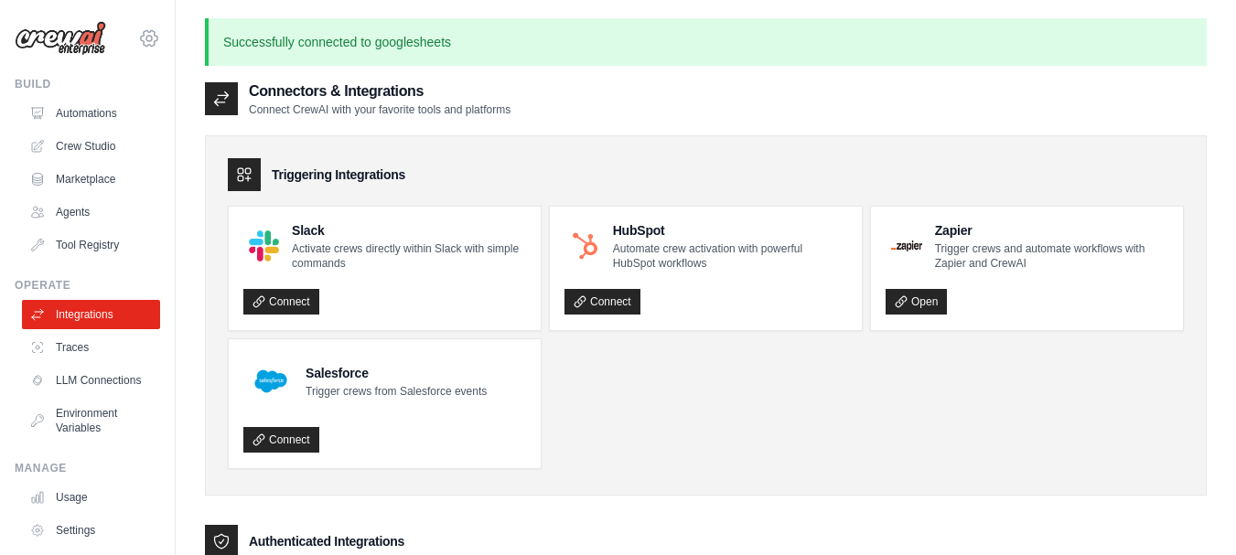
click at [141, 30] on icon at bounding box center [149, 38] width 16 height 16
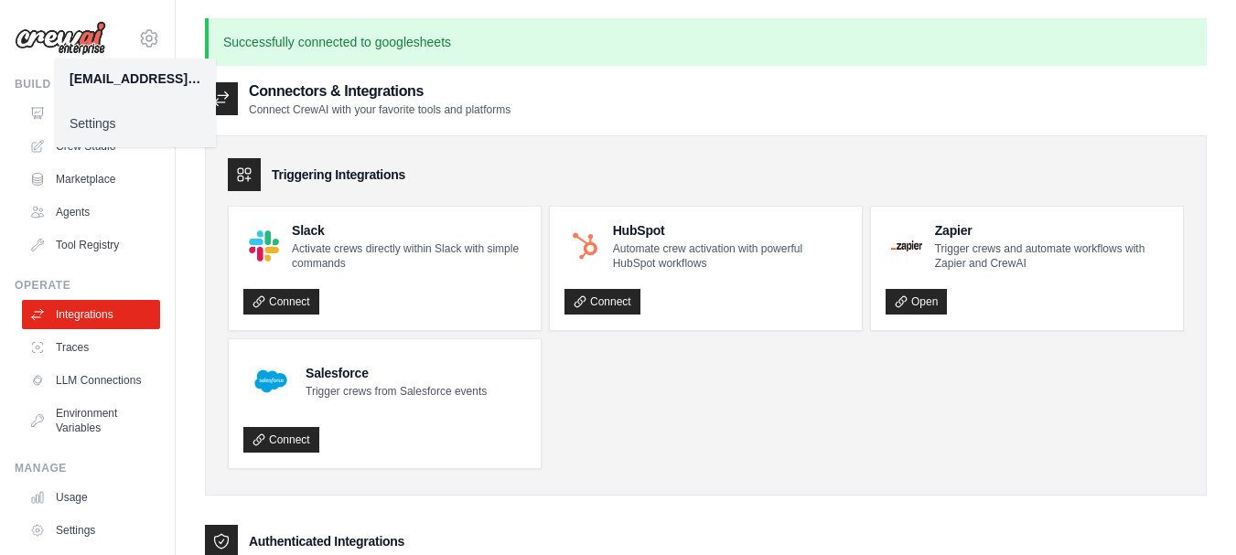
click at [102, 132] on link "Settings" at bounding box center [135, 123] width 161 height 33
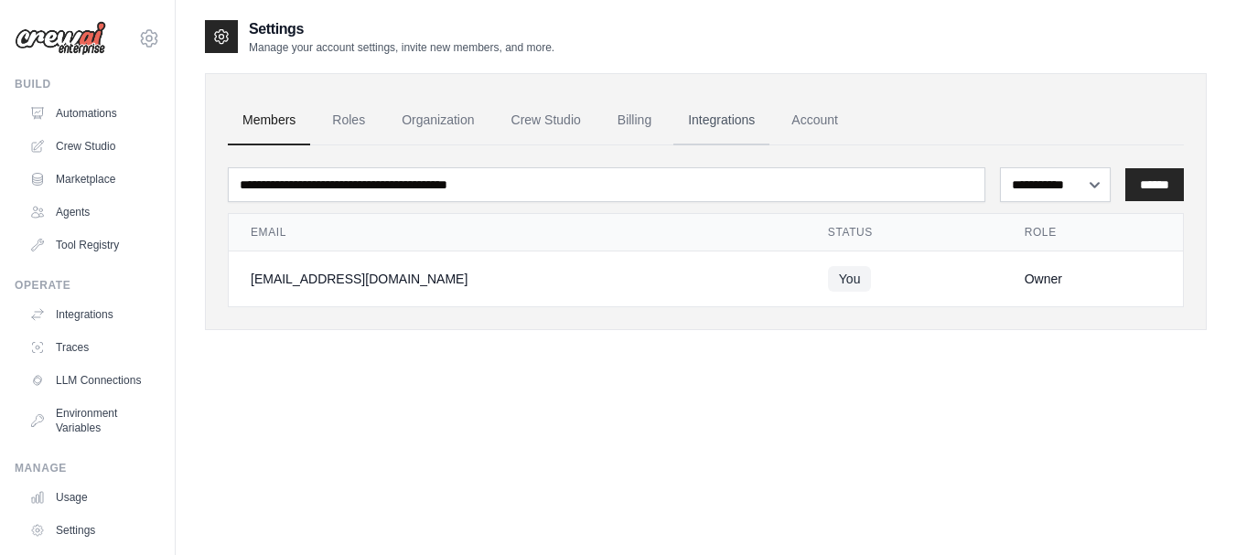
click at [746, 117] on link "Integrations" at bounding box center [721, 120] width 96 height 49
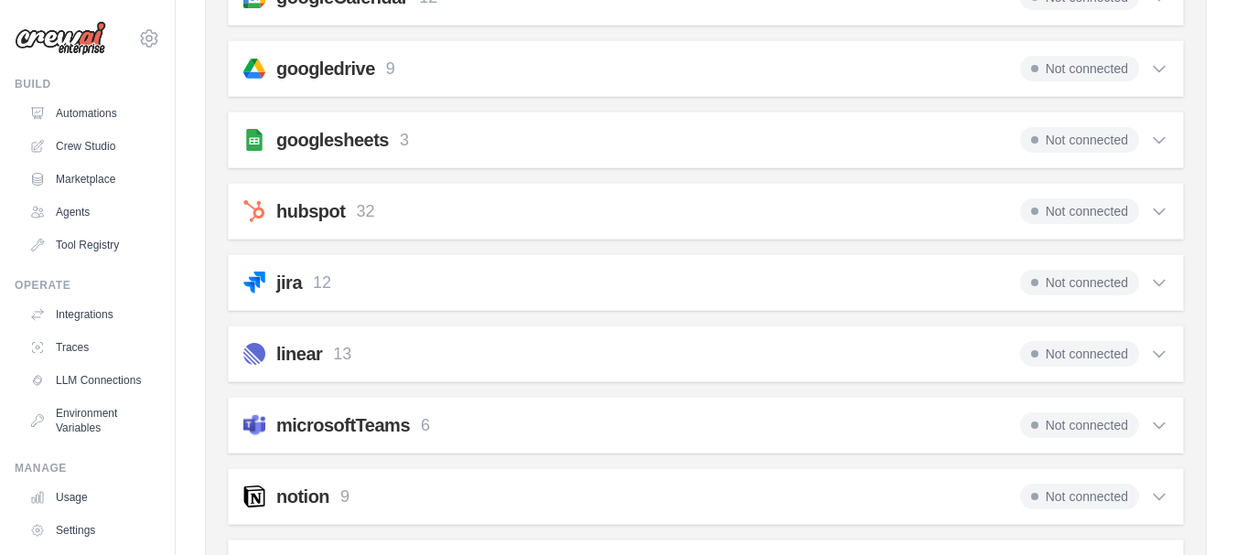
scroll to position [664, 0]
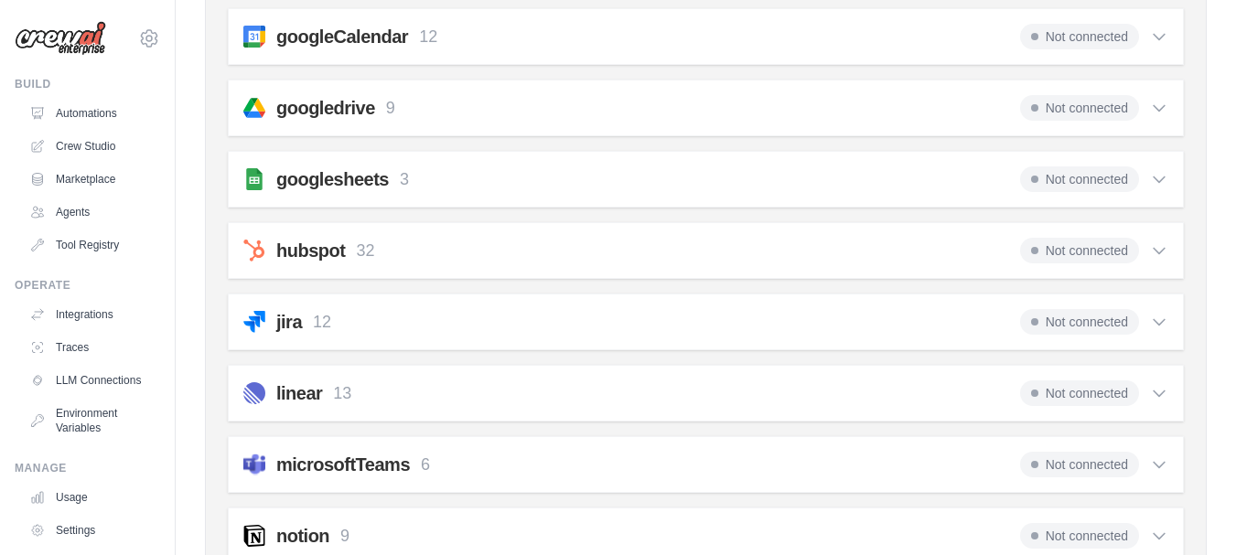
click at [1143, 166] on div "Not connected" at bounding box center [1094, 179] width 148 height 26
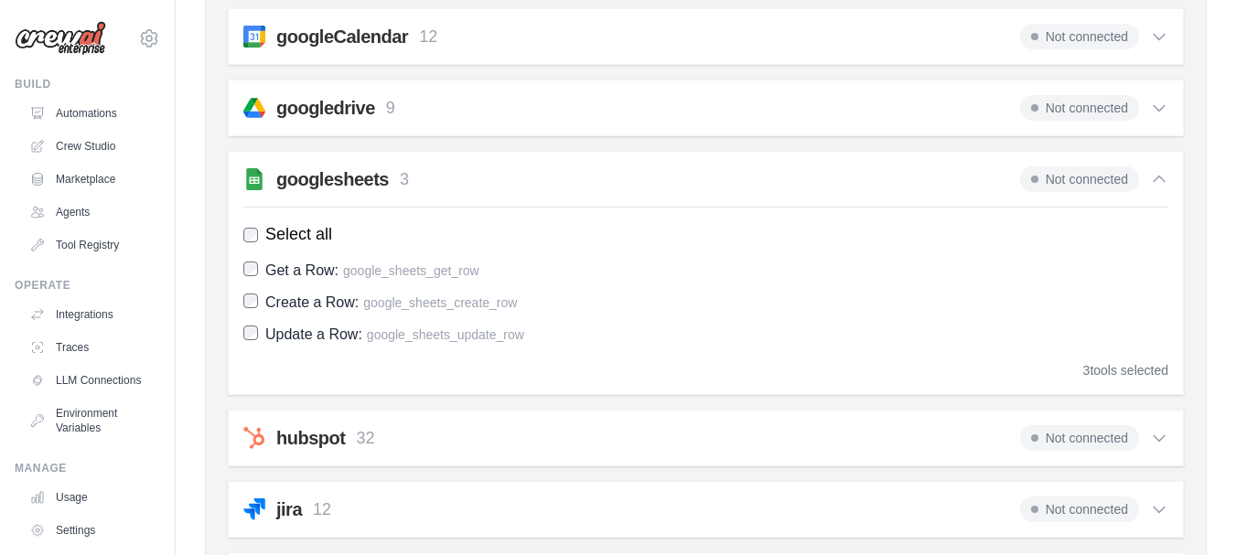
drag, startPoint x: 435, startPoint y: 275, endPoint x: 444, endPoint y: 274, distance: 9.2
click at [435, 277] on span "google_sheets_get_row" at bounding box center [411, 270] width 136 height 15
click at [1114, 183] on span "Not connected" at bounding box center [1079, 179] width 119 height 26
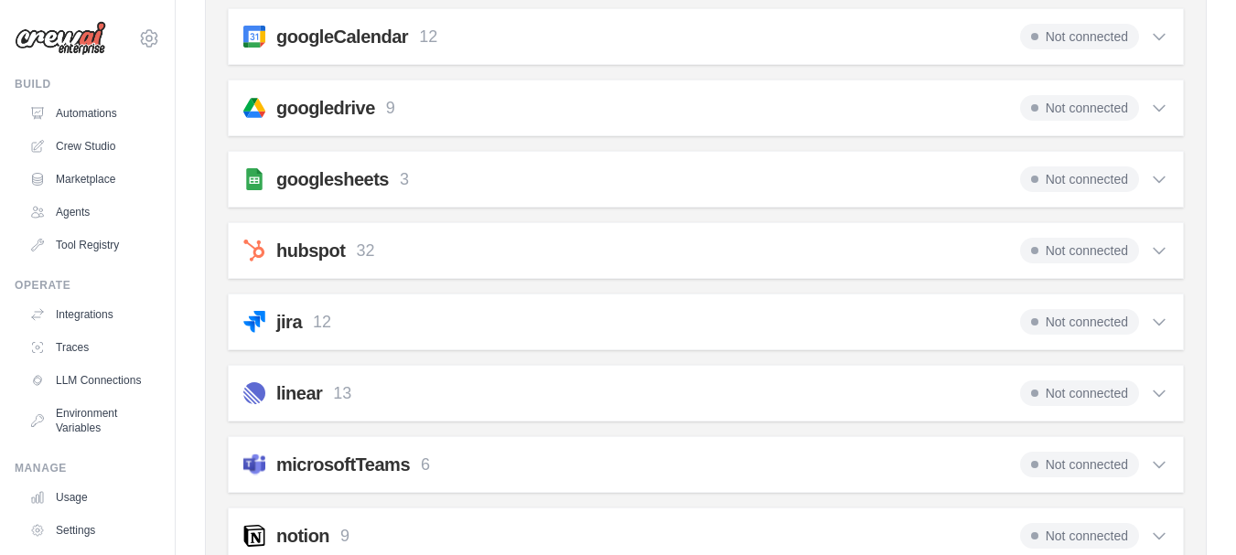
click at [1114, 184] on span "Not connected" at bounding box center [1079, 179] width 119 height 26
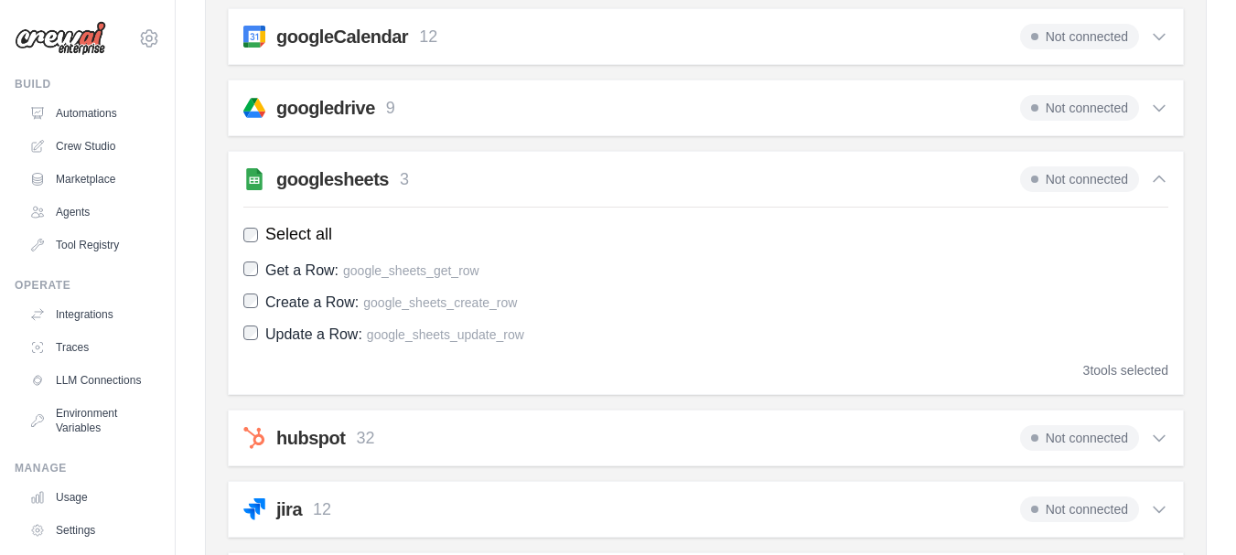
click at [1114, 184] on span "Not connected" at bounding box center [1079, 179] width 119 height 26
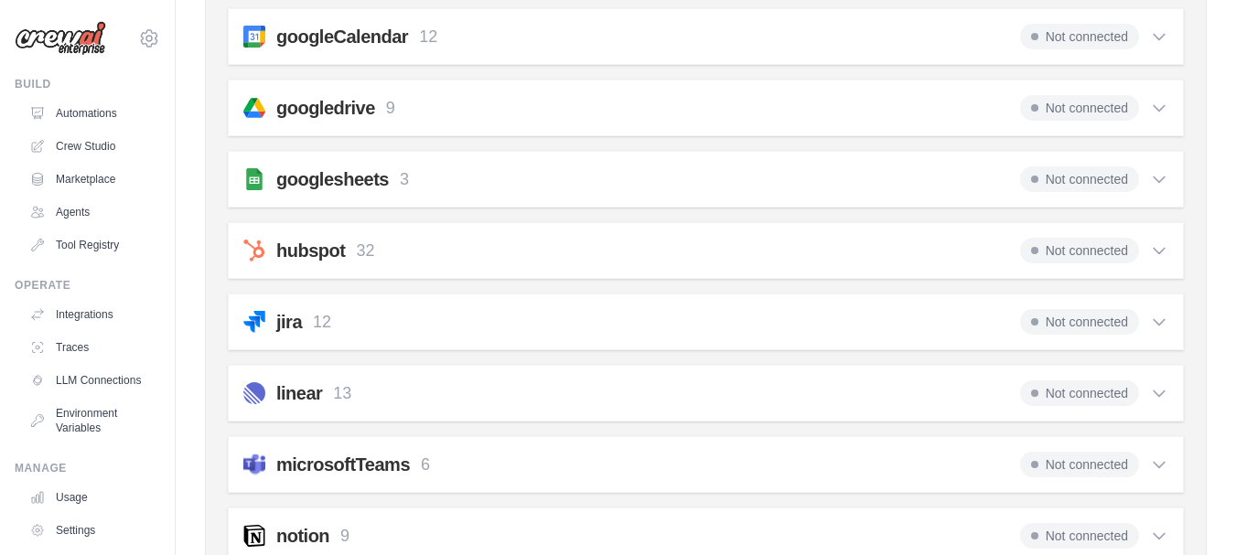
click at [1047, 173] on span "Not connected" at bounding box center [1079, 179] width 119 height 26
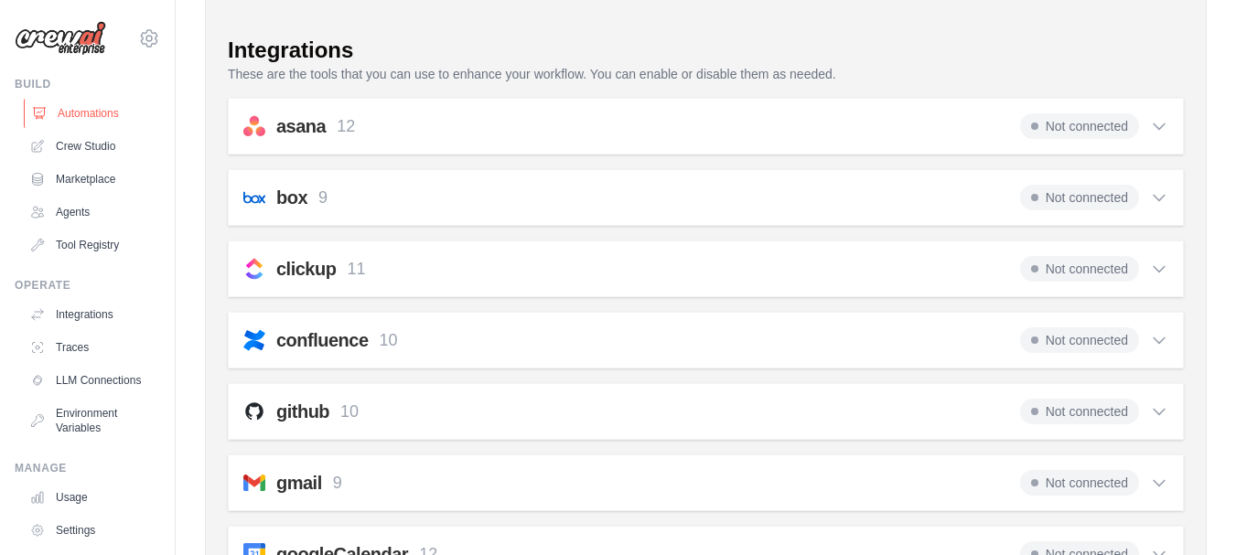
scroll to position [115, 0]
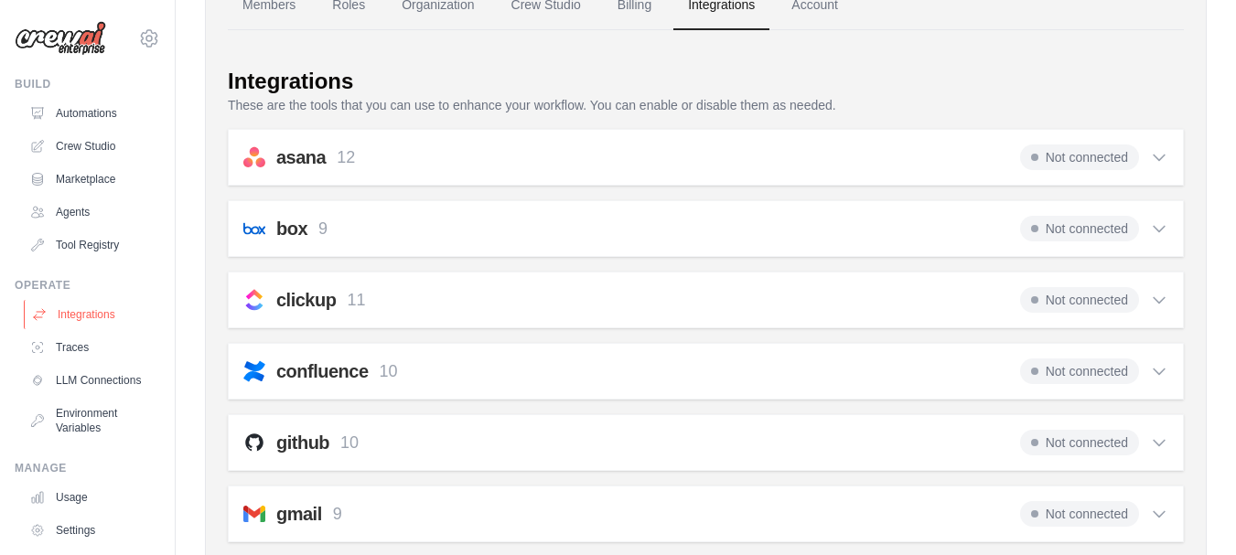
click at [72, 322] on link "Integrations" at bounding box center [93, 314] width 138 height 29
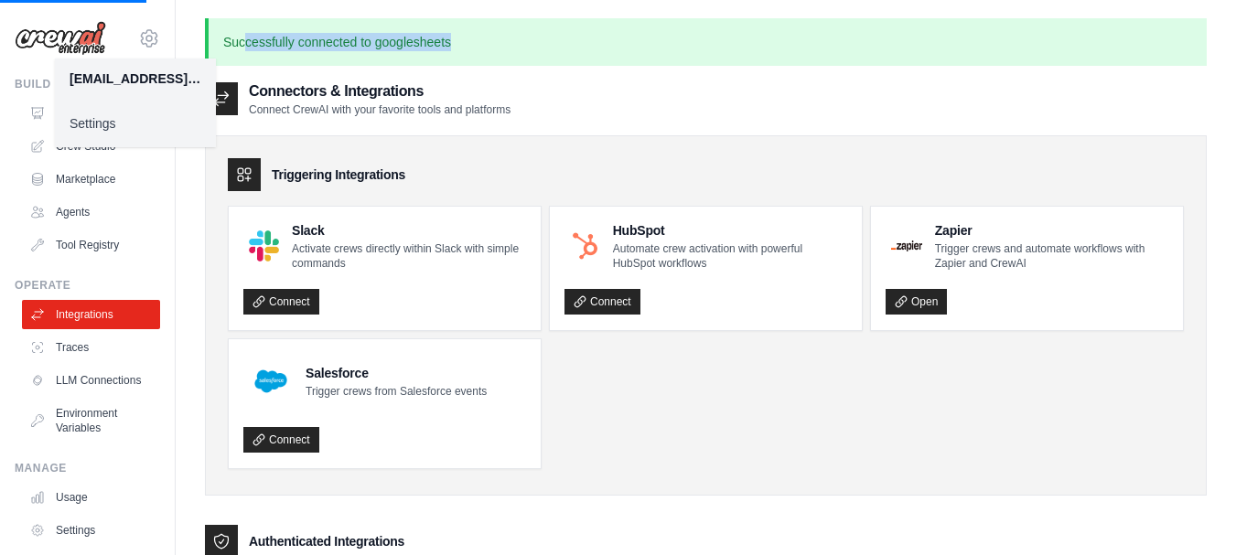
drag, startPoint x: 485, startPoint y: 48, endPoint x: 247, endPoint y: 40, distance: 238.0
click at [247, 40] on p "Successfully connected to googlesheets" at bounding box center [706, 42] width 1002 height 48
click at [680, 48] on p "Successfully connected to googlesheets" at bounding box center [706, 42] width 1002 height 48
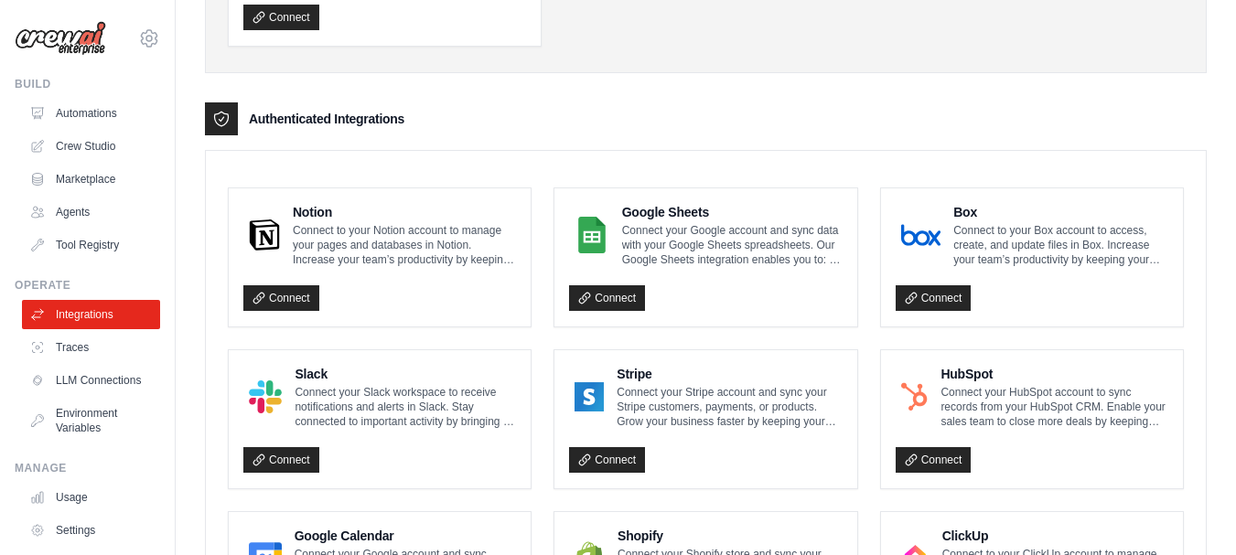
scroll to position [366, 0]
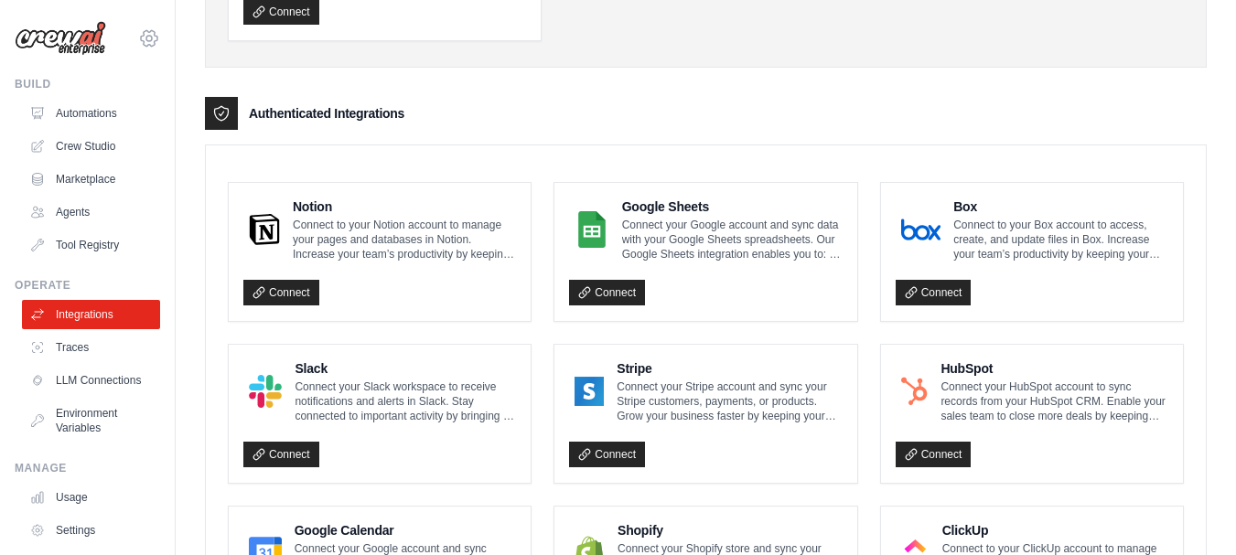
click at [138, 32] on icon at bounding box center [149, 38] width 22 height 22
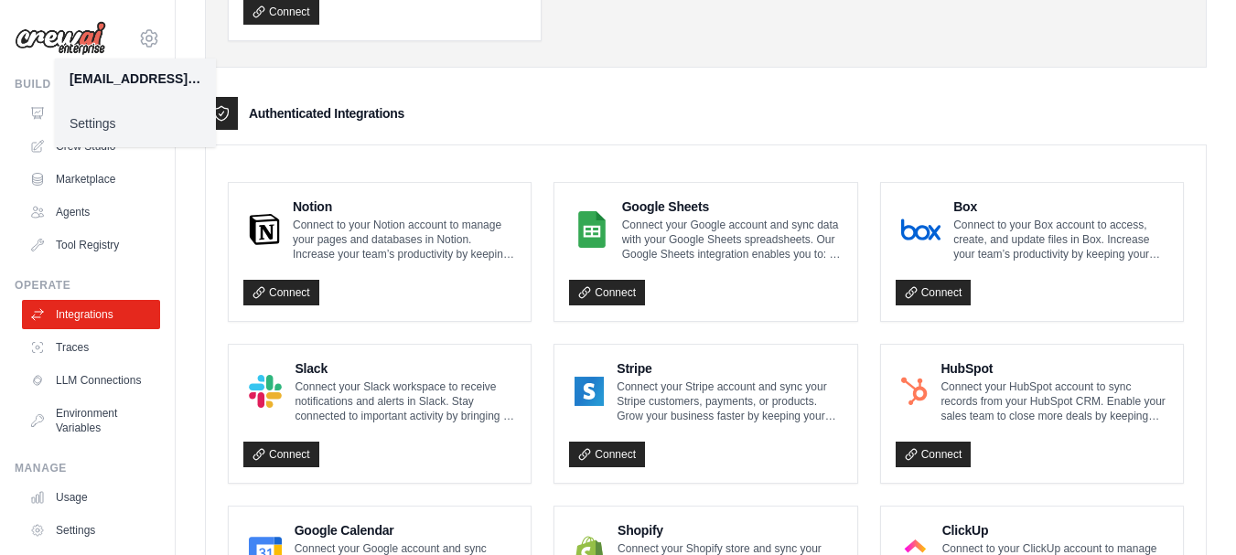
click at [103, 123] on link "Settings" at bounding box center [135, 123] width 161 height 33
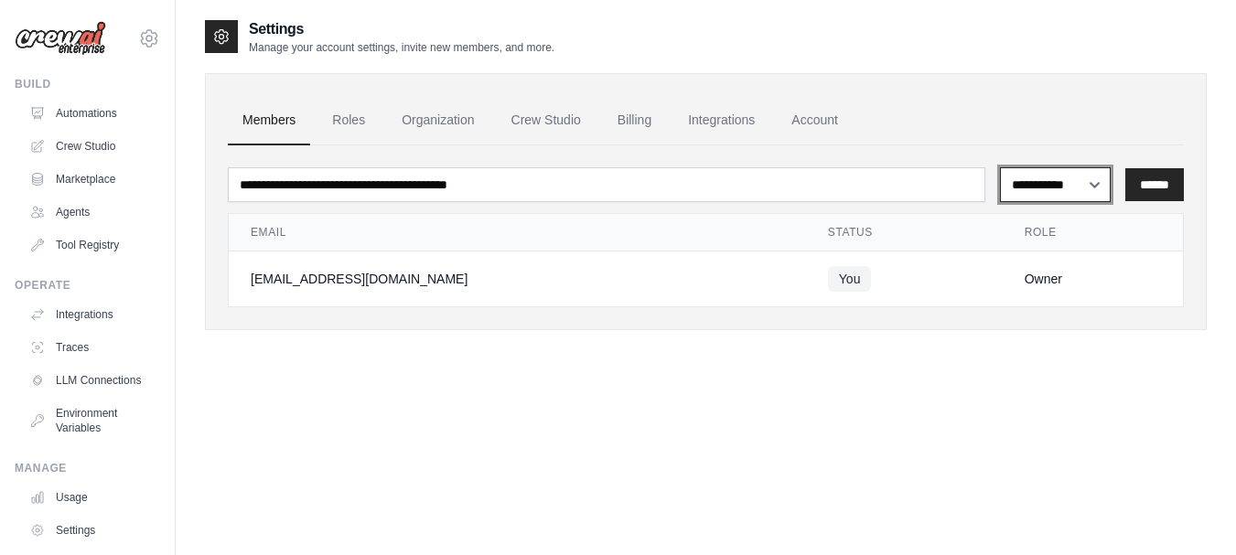
click at [1068, 189] on select "**********" at bounding box center [1055, 184] width 111 height 35
select select "******"
click at [1000, 167] on select "**********" at bounding box center [1055, 184] width 111 height 35
click at [739, 108] on link "Integrations" at bounding box center [721, 120] width 96 height 49
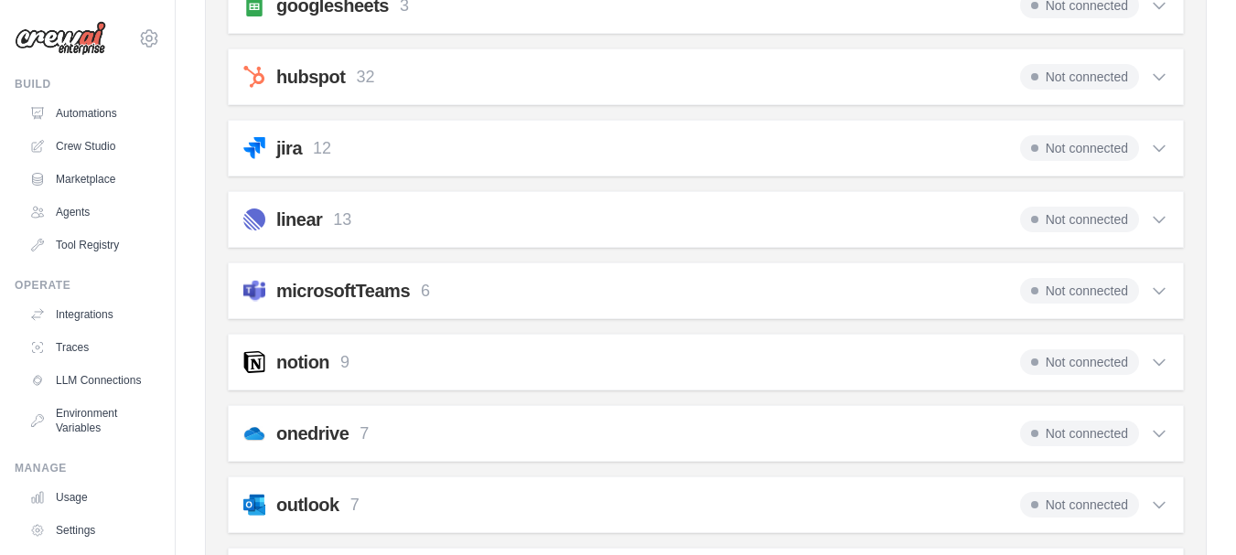
scroll to position [640, 0]
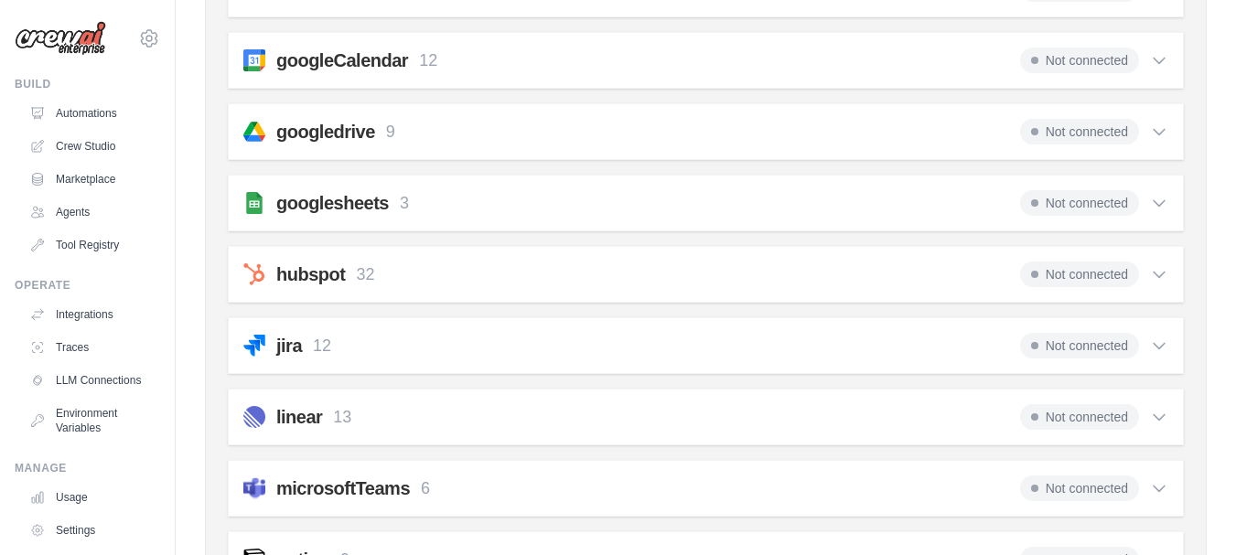
drag, startPoint x: 298, startPoint y: 209, endPoint x: 260, endPoint y: 209, distance: 38.4
click at [260, 209] on img at bounding box center [254, 203] width 22 height 22
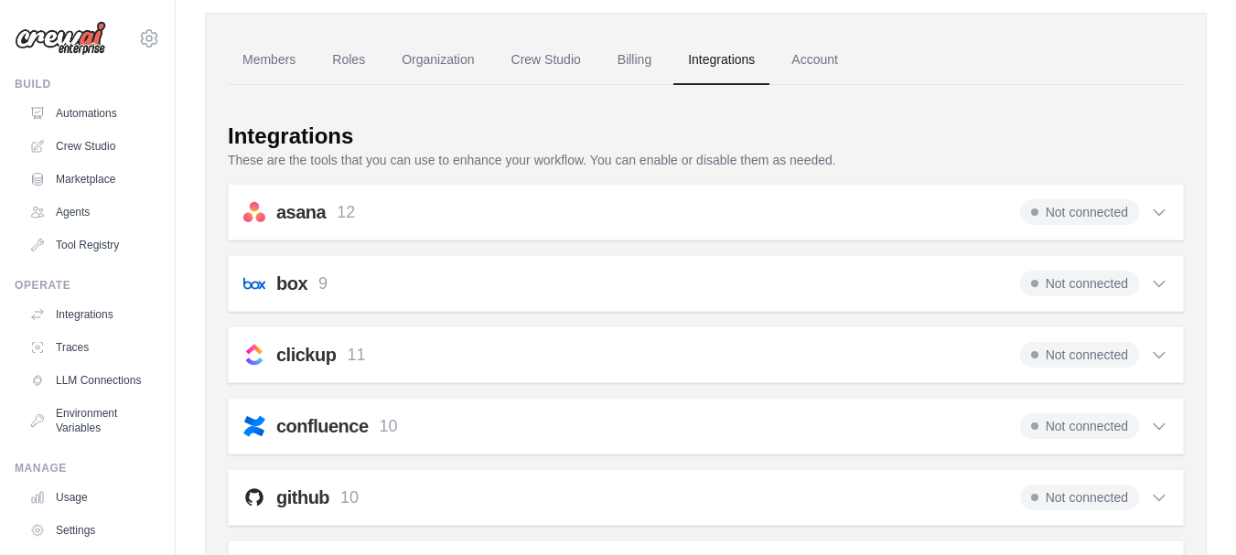
scroll to position [28, 0]
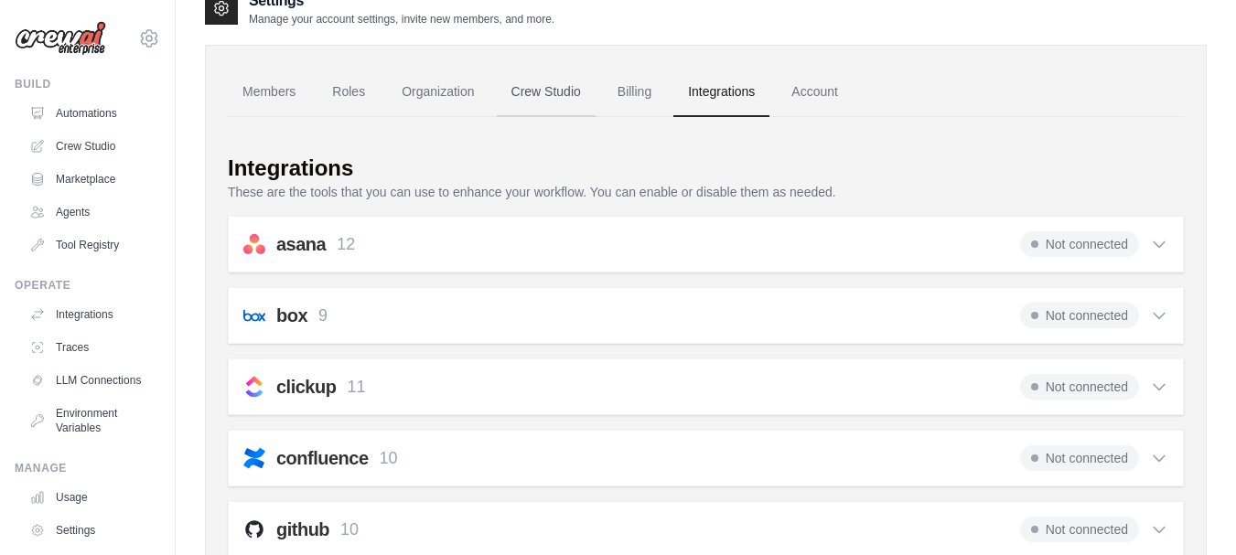
click at [540, 104] on link "Crew Studio" at bounding box center [546, 92] width 99 height 49
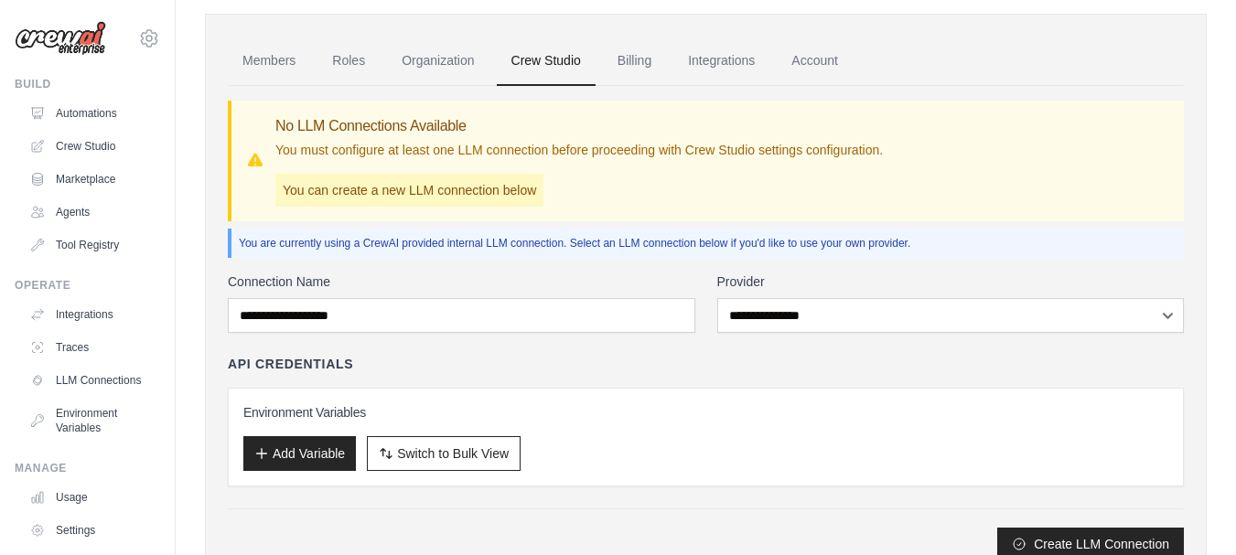
scroll to position [91, 0]
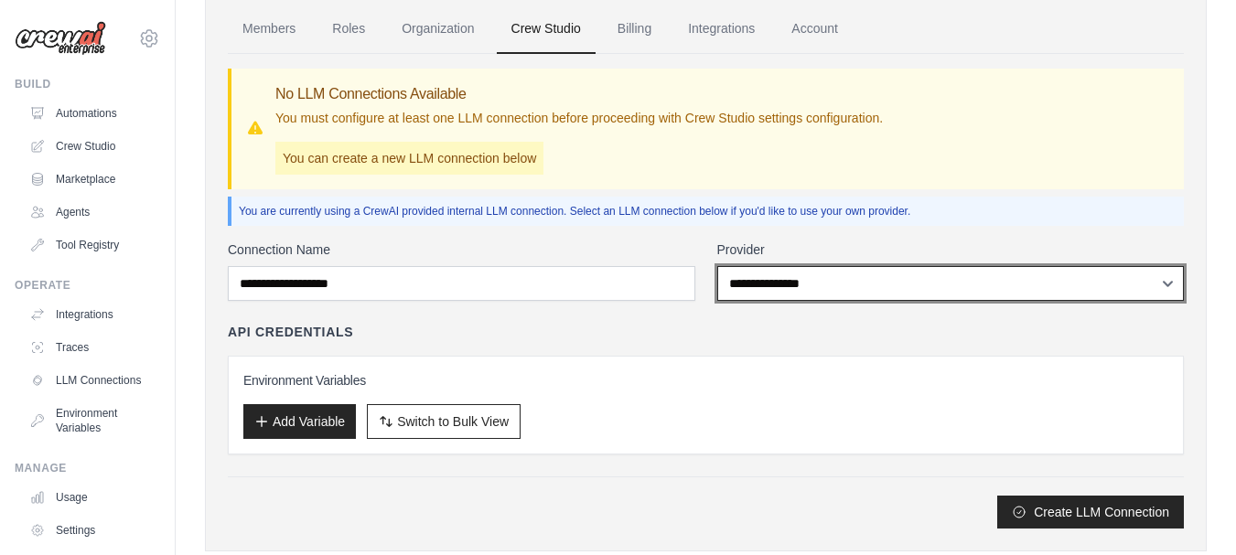
click at [860, 281] on select "**********" at bounding box center [950, 283] width 467 height 35
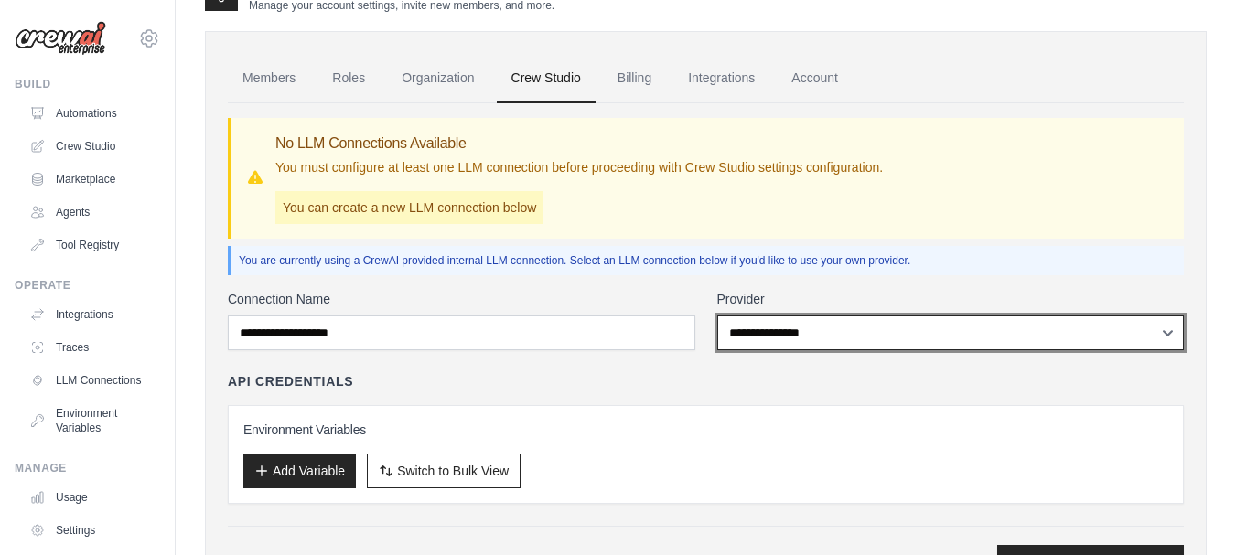
scroll to position [0, 0]
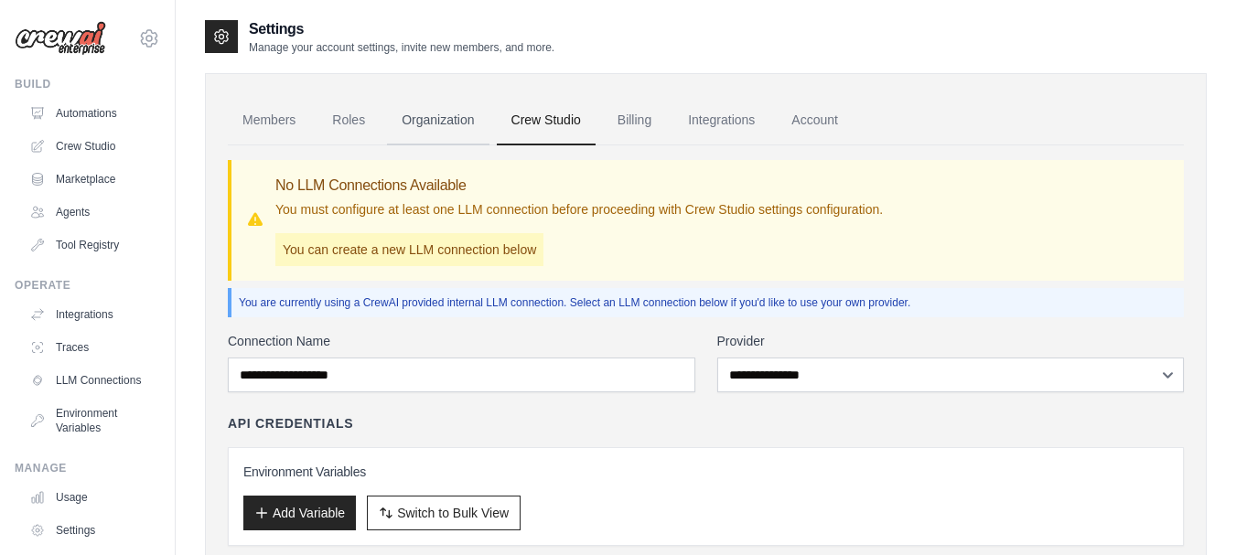
click at [471, 127] on link "Organization" at bounding box center [438, 120] width 102 height 49
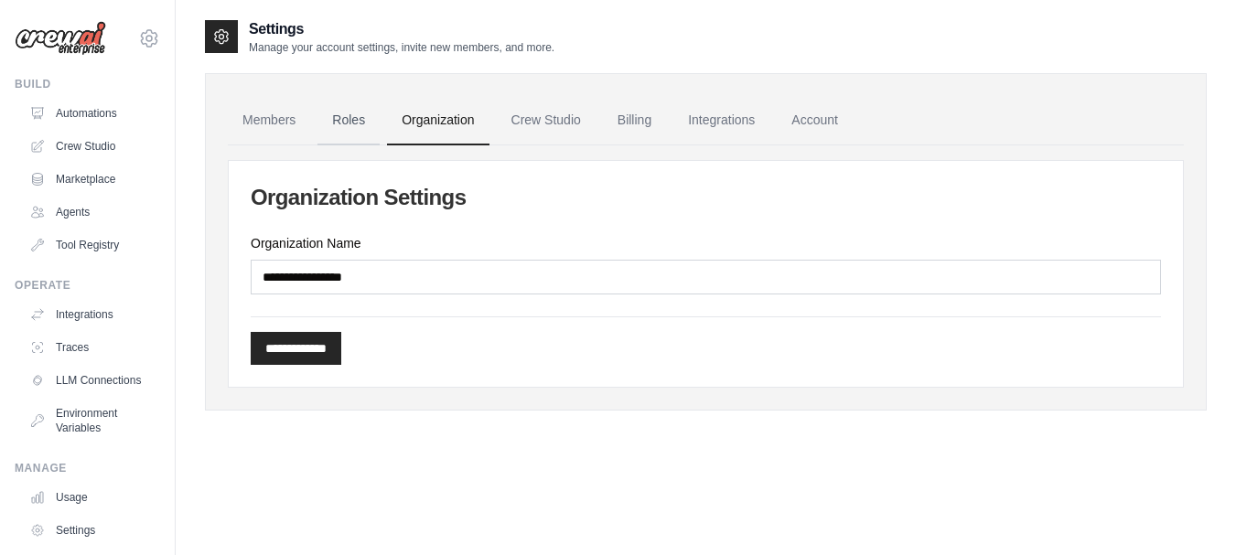
click at [360, 134] on link "Roles" at bounding box center [348, 120] width 62 height 49
click at [276, 128] on link "Members" at bounding box center [269, 120] width 82 height 49
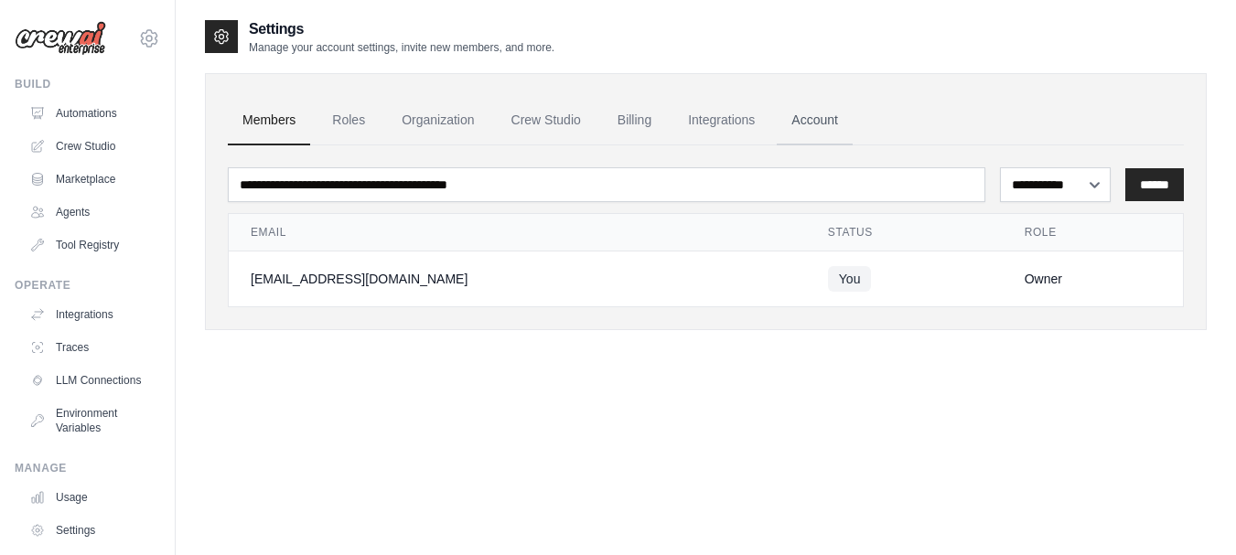
click at [816, 118] on link "Account" at bounding box center [815, 120] width 76 height 49
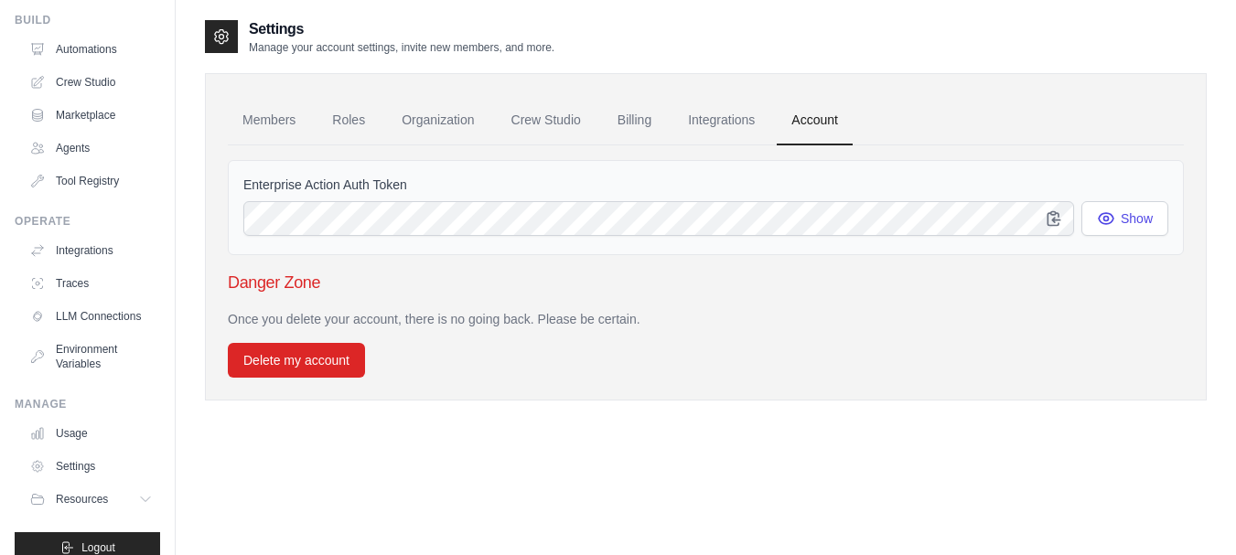
scroll to position [102, 0]
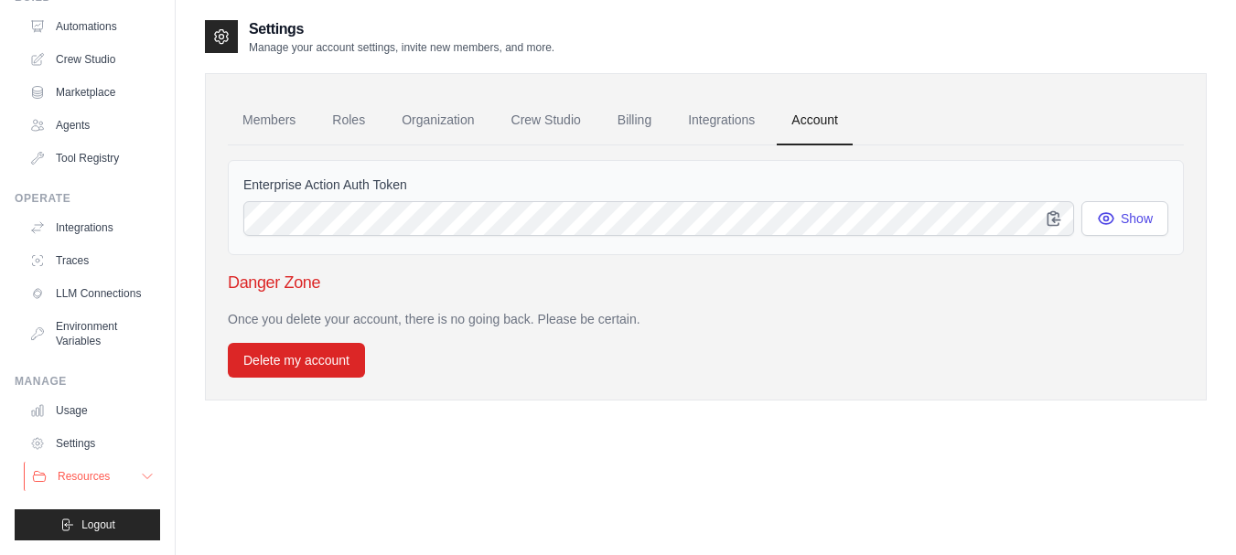
click at [119, 470] on button "Resources" at bounding box center [93, 476] width 138 height 29
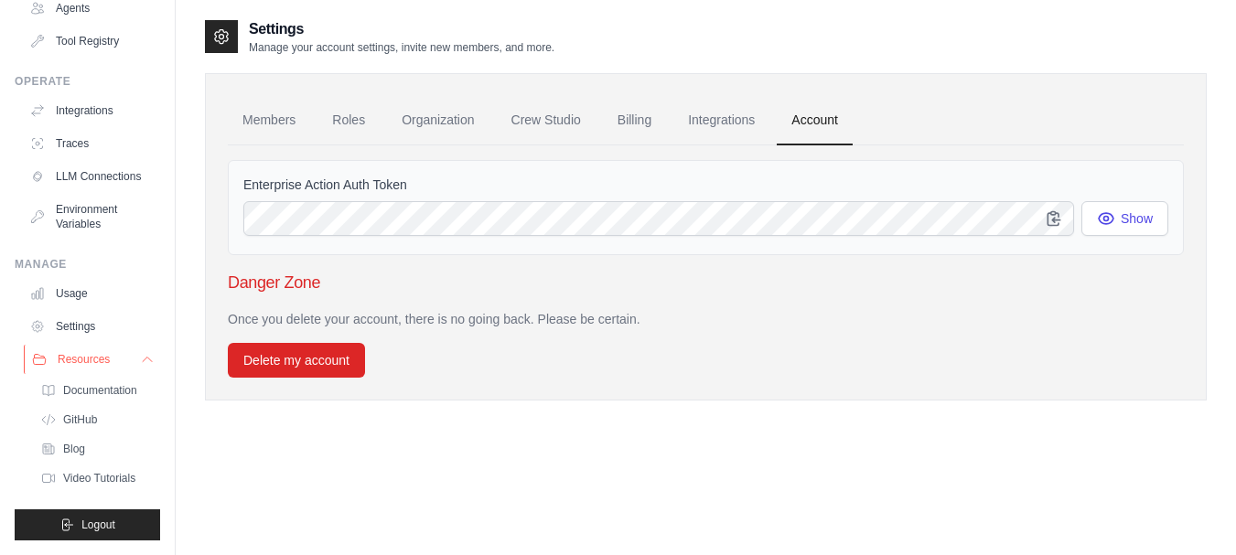
scroll to position [219, 0]
click at [81, 96] on link "Integrations" at bounding box center [91, 110] width 138 height 29
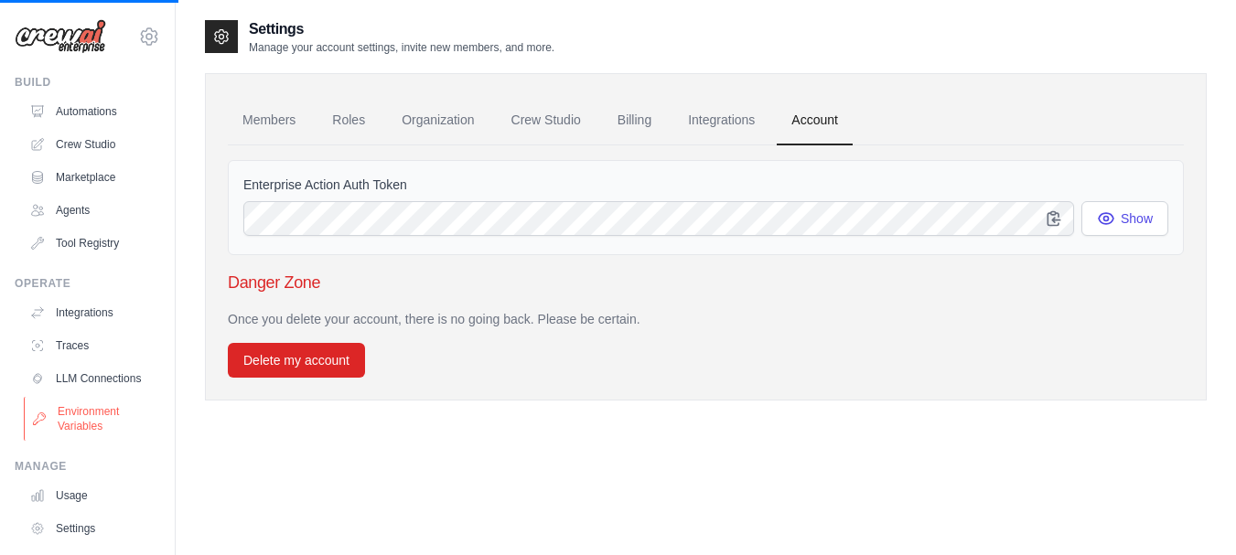
scroll to position [0, 0]
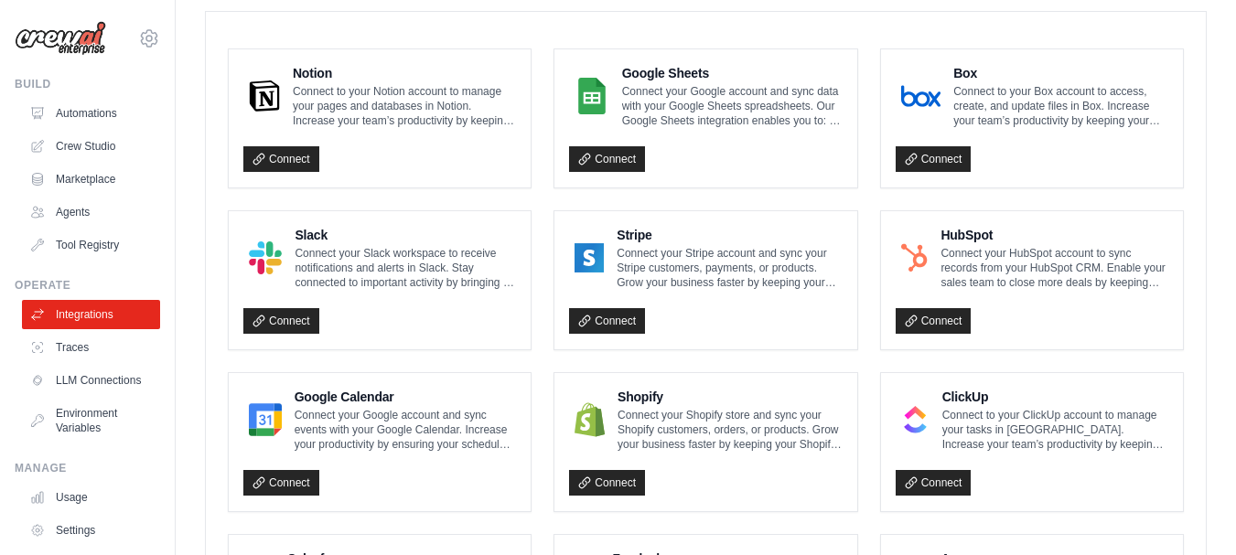
scroll to position [457, 0]
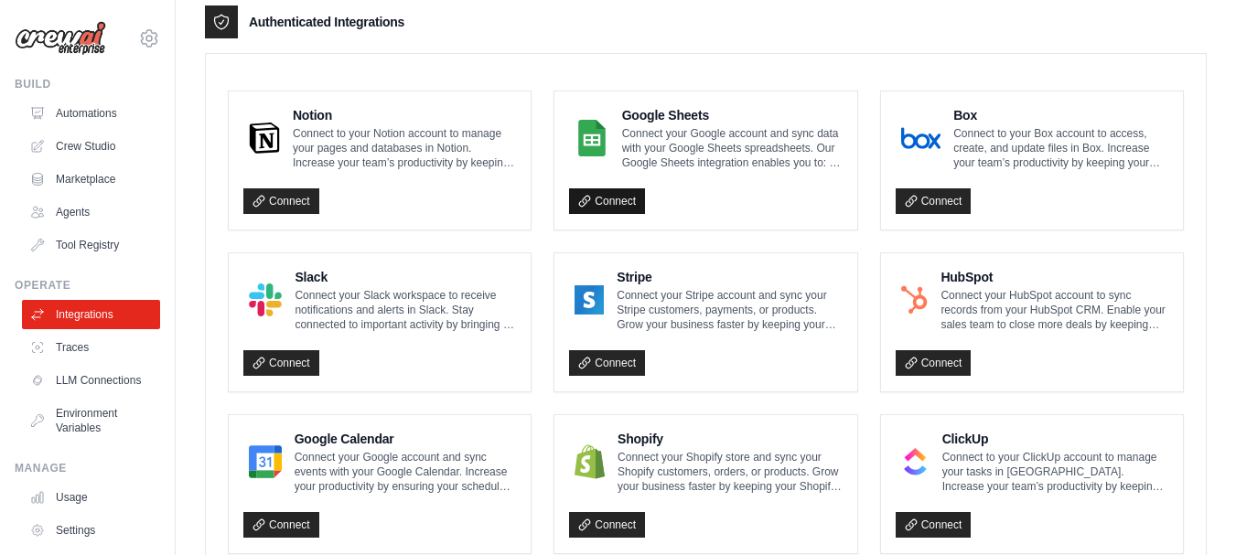
click at [627, 201] on link "Connect" at bounding box center [607, 201] width 76 height 26
click at [73, 143] on link "Crew Studio" at bounding box center [93, 146] width 138 height 29
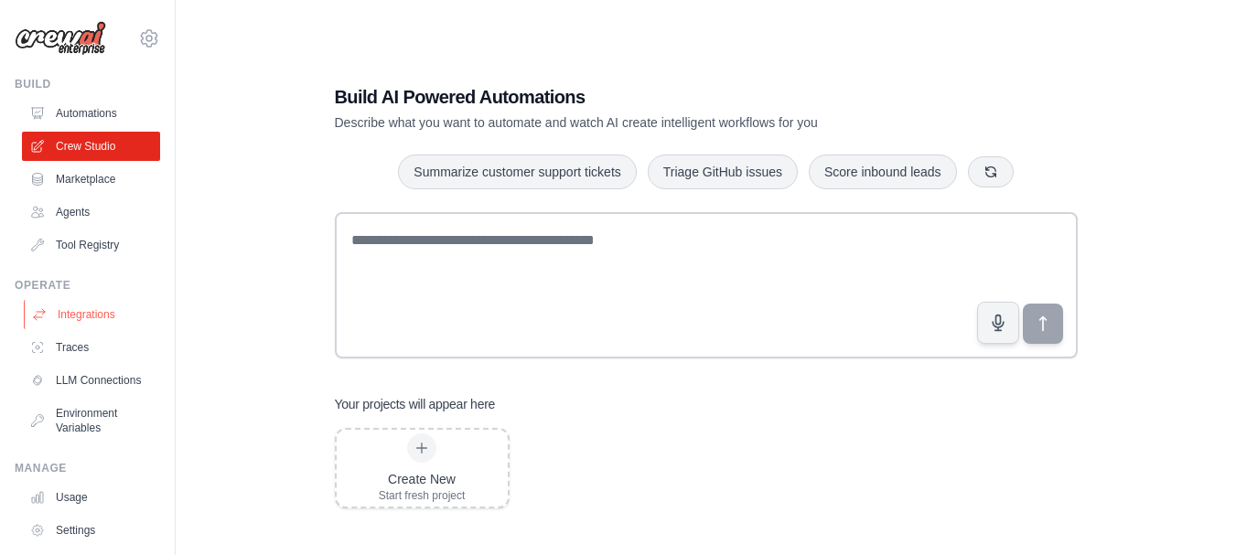
click at [63, 309] on link "Integrations" at bounding box center [93, 314] width 138 height 29
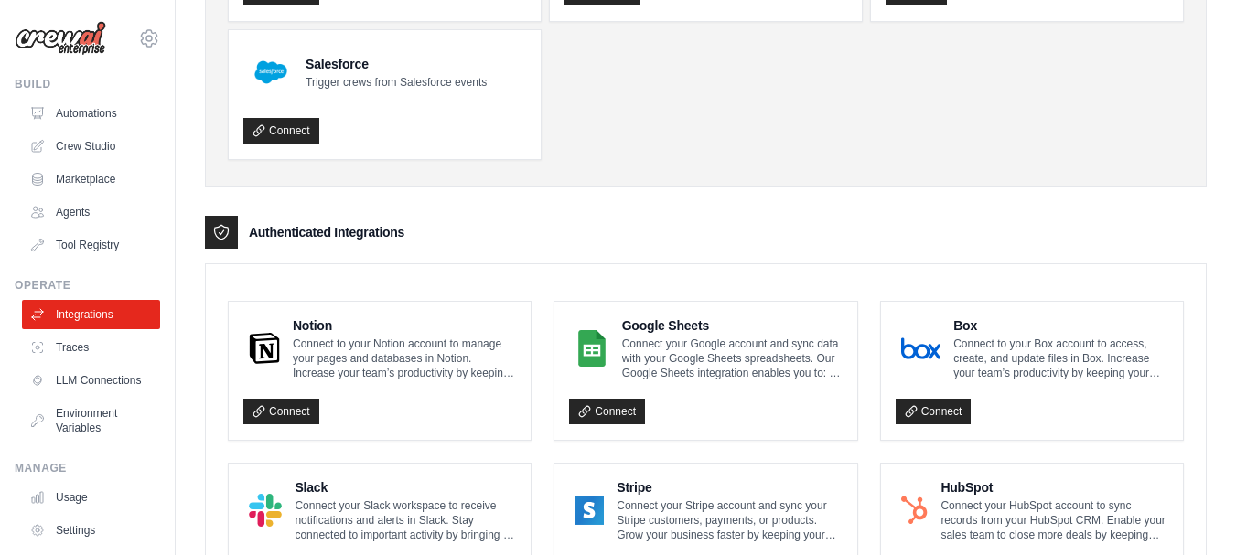
scroll to position [274, 0]
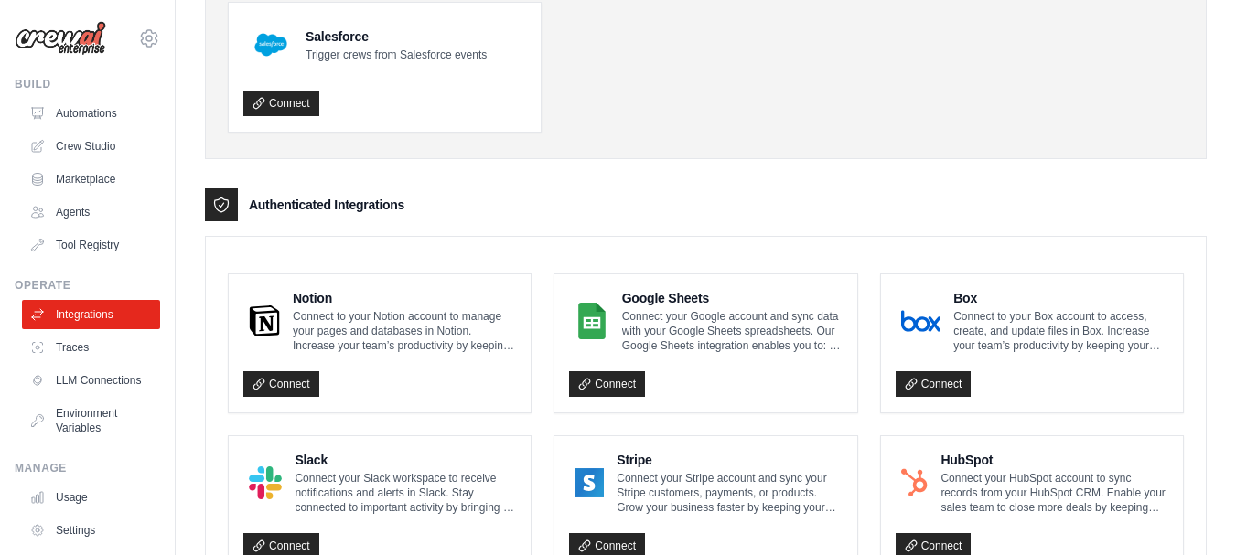
drag, startPoint x: 243, startPoint y: 201, endPoint x: 713, endPoint y: 162, distance: 470.9
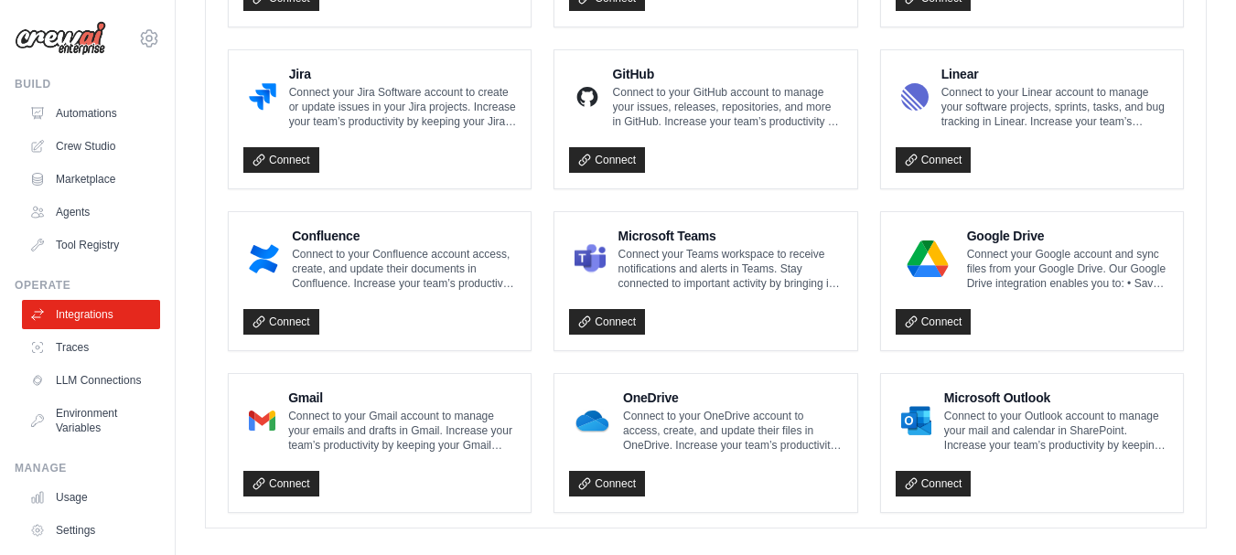
scroll to position [1167, 0]
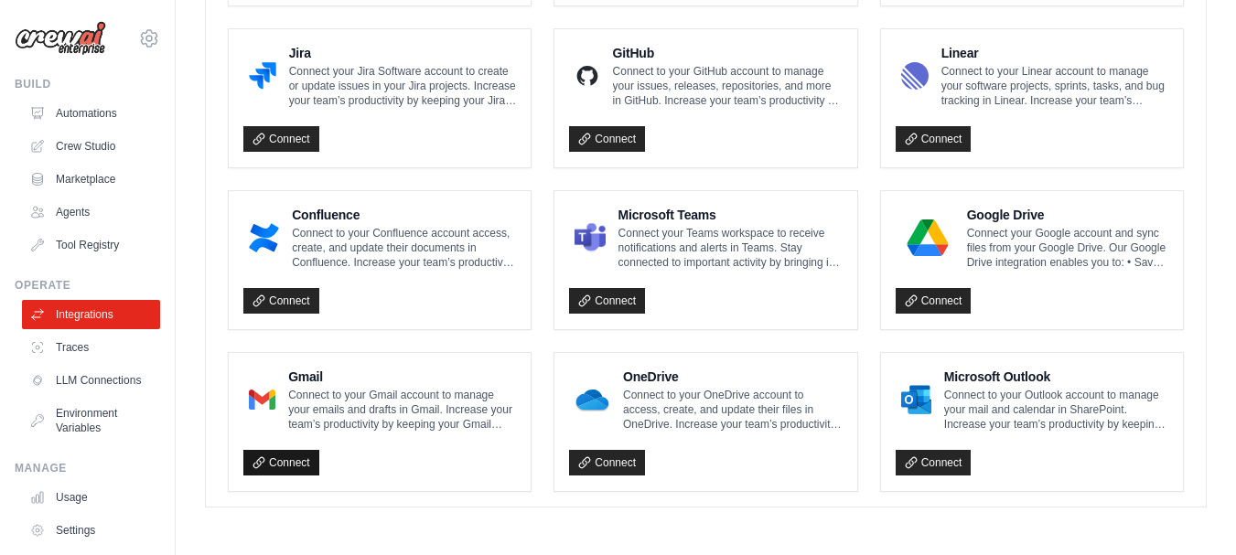
click at [294, 457] on link "Connect" at bounding box center [281, 463] width 76 height 26
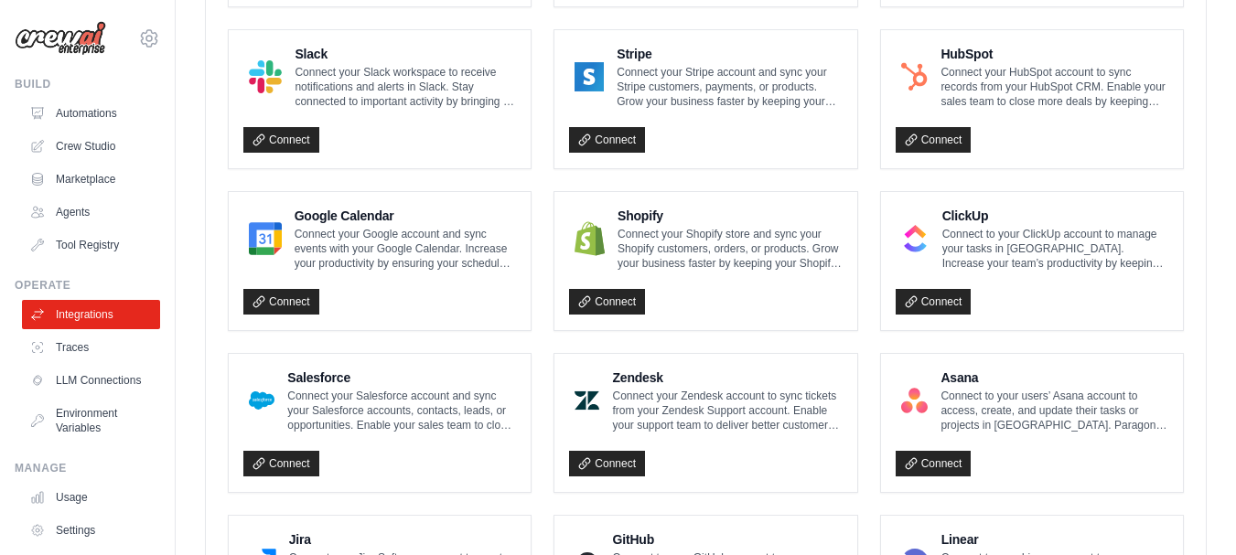
scroll to position [732, 0]
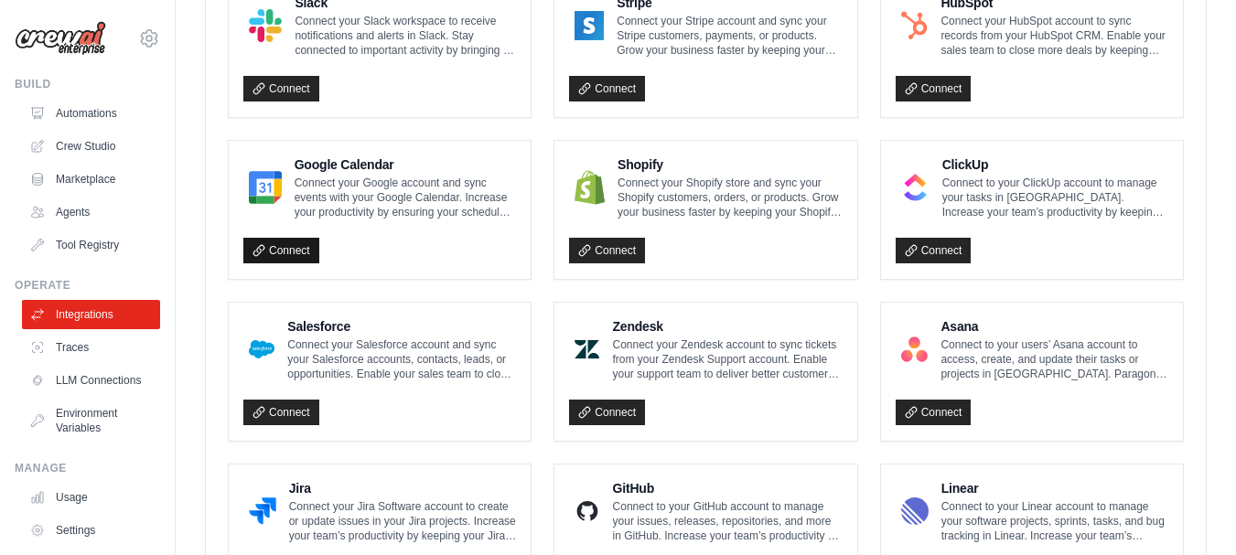
click at [258, 254] on icon at bounding box center [258, 250] width 10 height 10
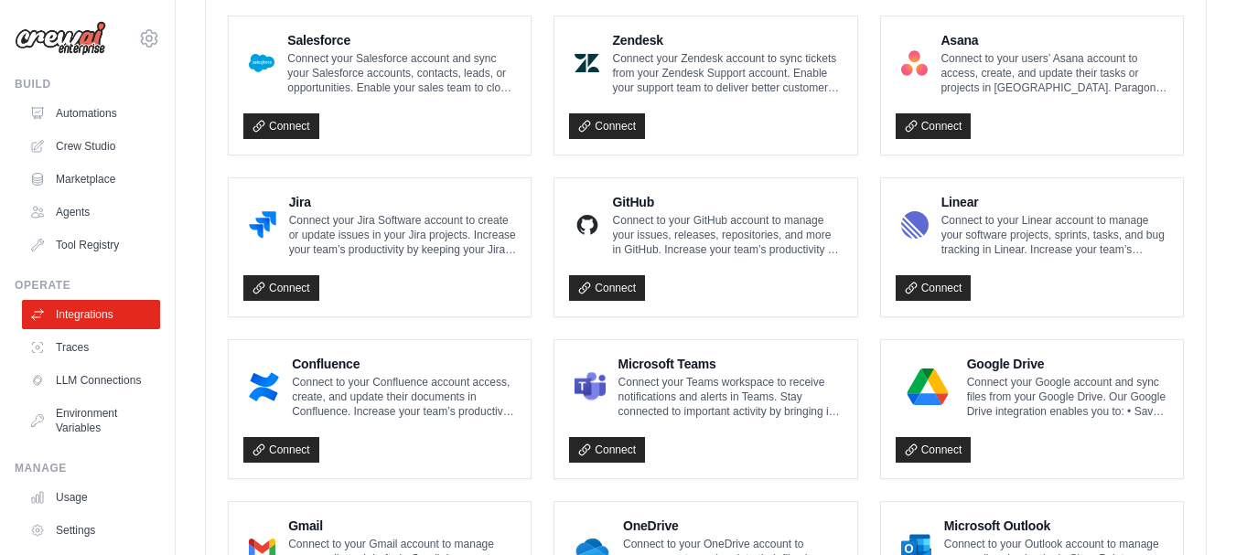
scroll to position [1167, 0]
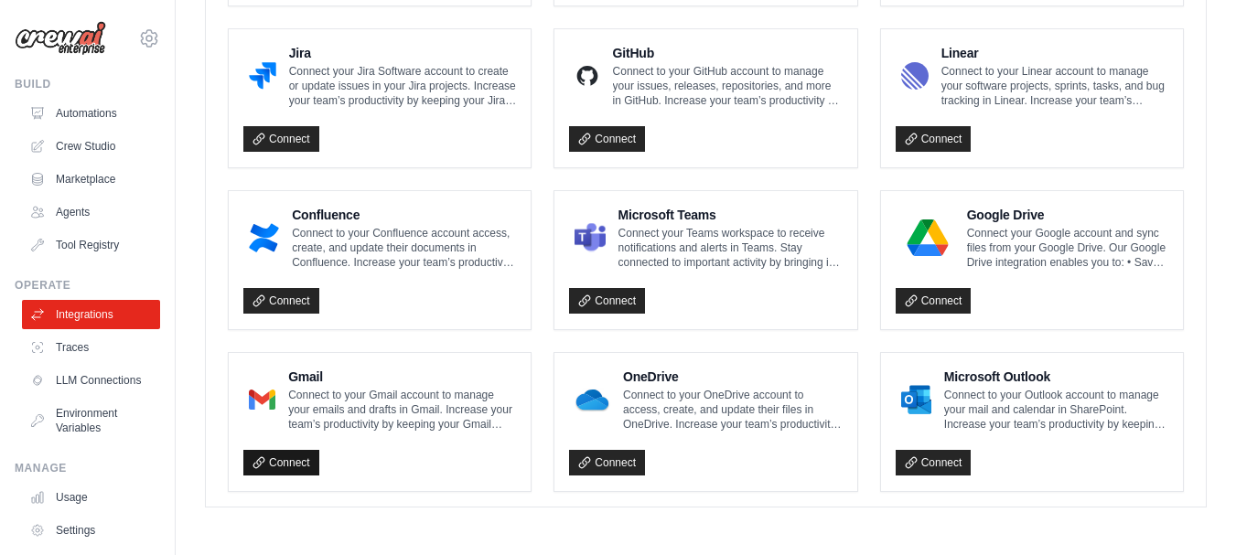
click at [277, 466] on link "Connect" at bounding box center [281, 463] width 76 height 26
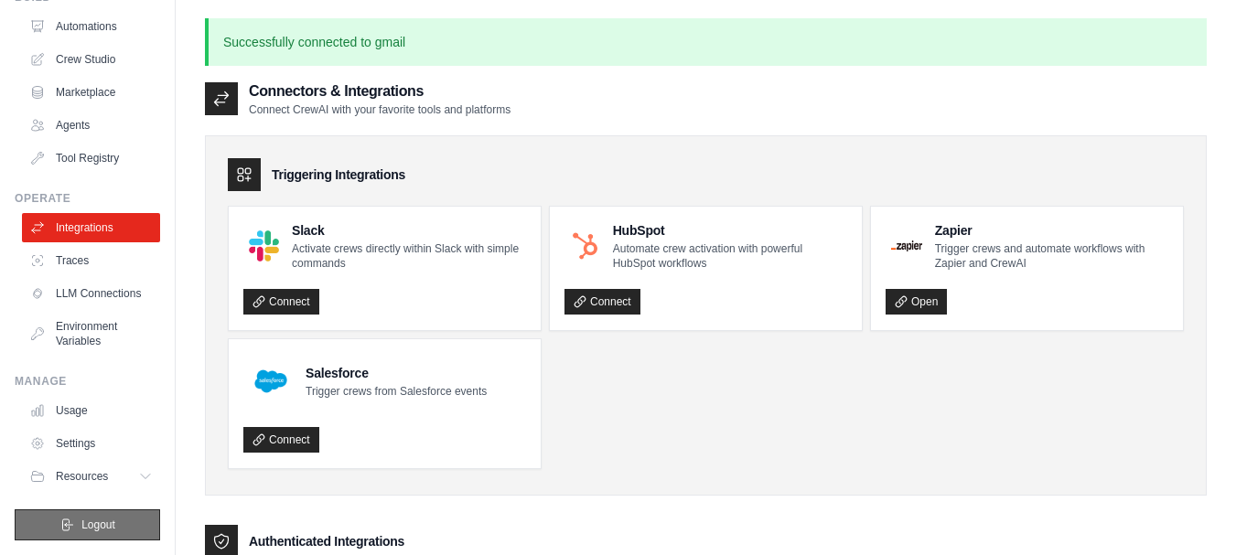
scroll to position [102, 0]
click at [140, 479] on icon at bounding box center [147, 476] width 15 height 15
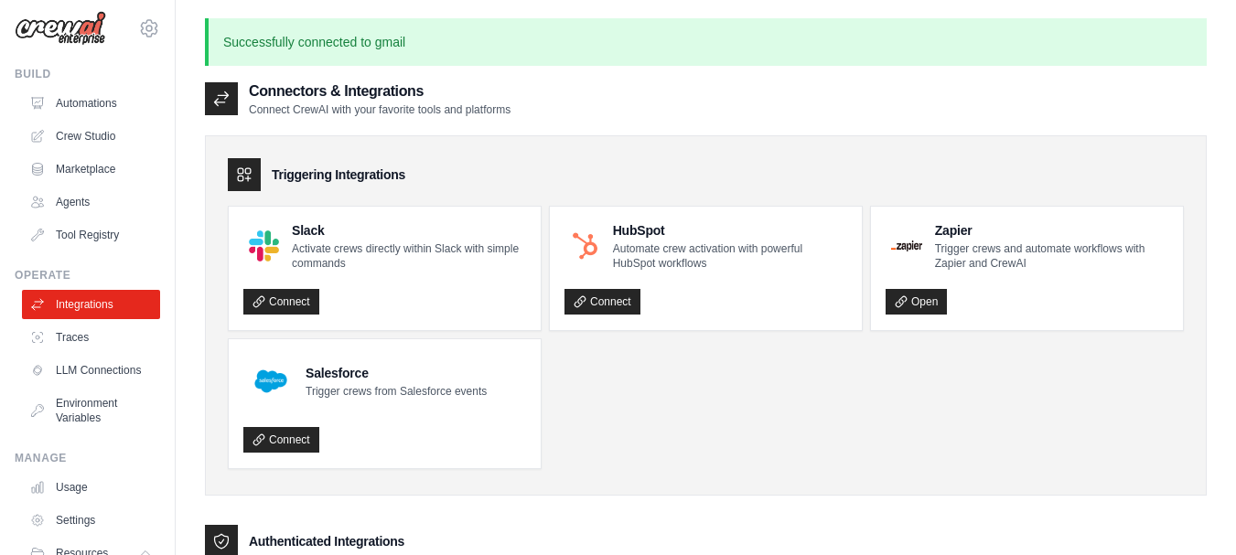
scroll to position [0, 0]
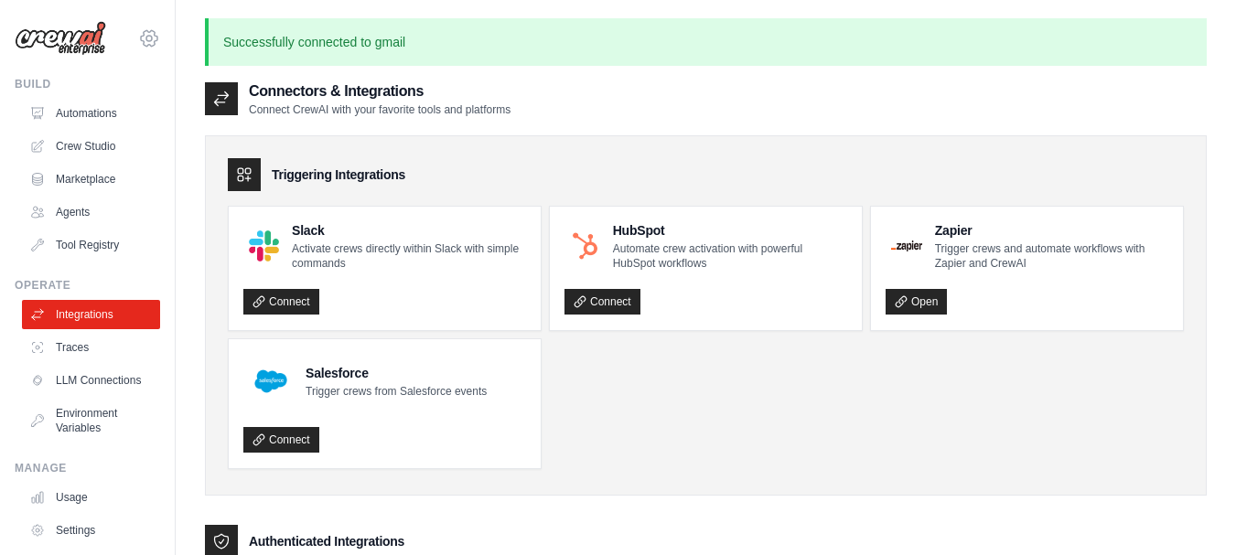
click at [146, 40] on icon at bounding box center [148, 38] width 5 height 5
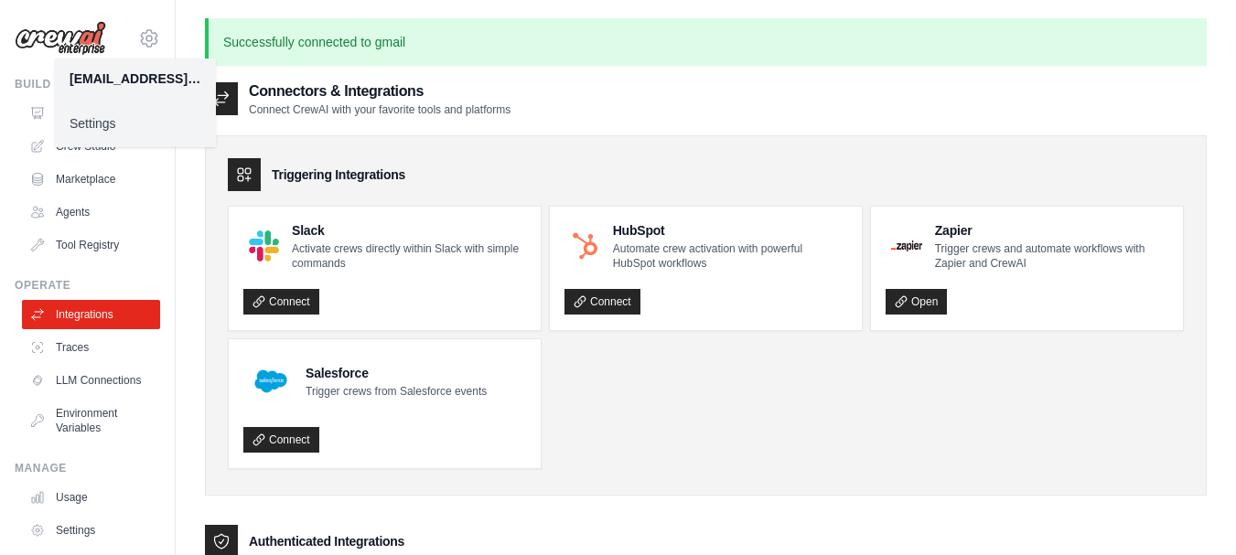
click at [113, 118] on link "Settings" at bounding box center [135, 123] width 161 height 33
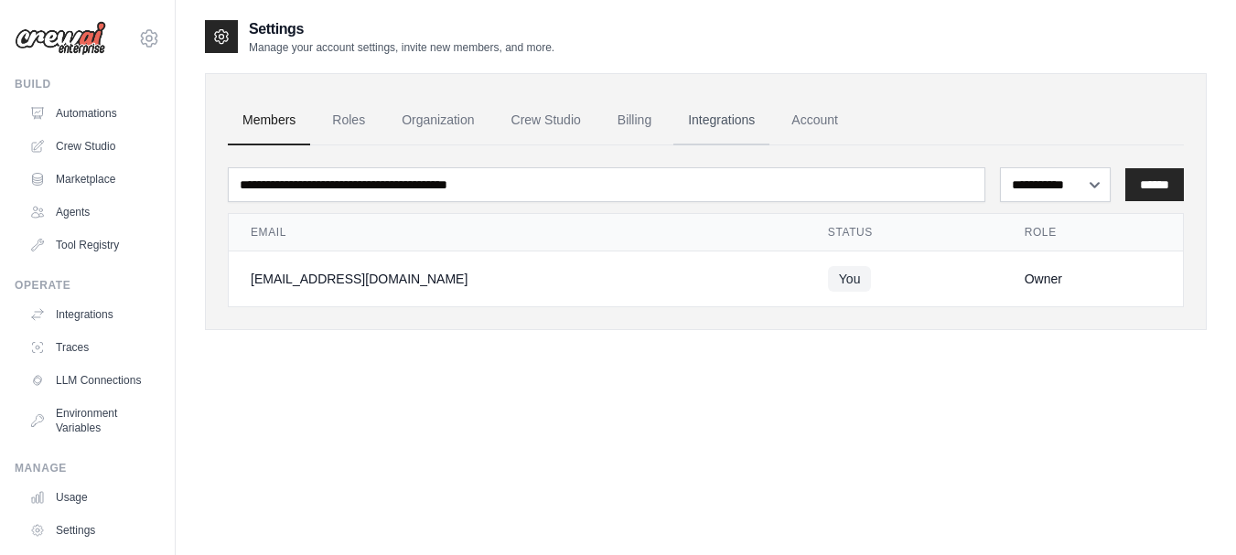
click at [720, 105] on link "Integrations" at bounding box center [721, 120] width 96 height 49
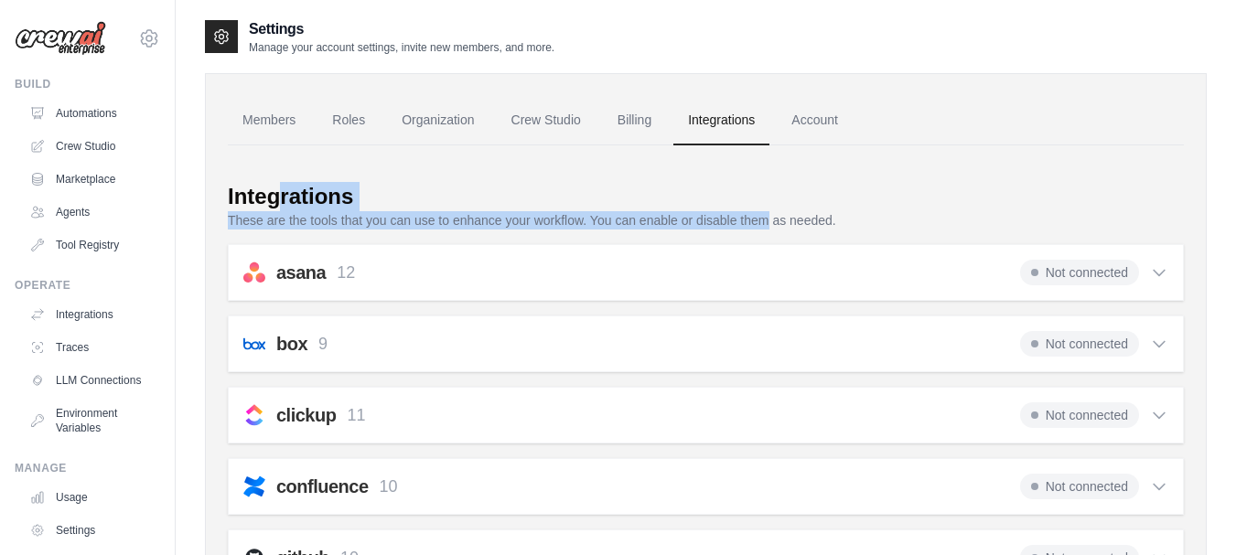
drag, startPoint x: 274, startPoint y: 210, endPoint x: 822, endPoint y: 164, distance: 549.9
click at [779, 207] on div "Integrations" at bounding box center [706, 196] width 956 height 29
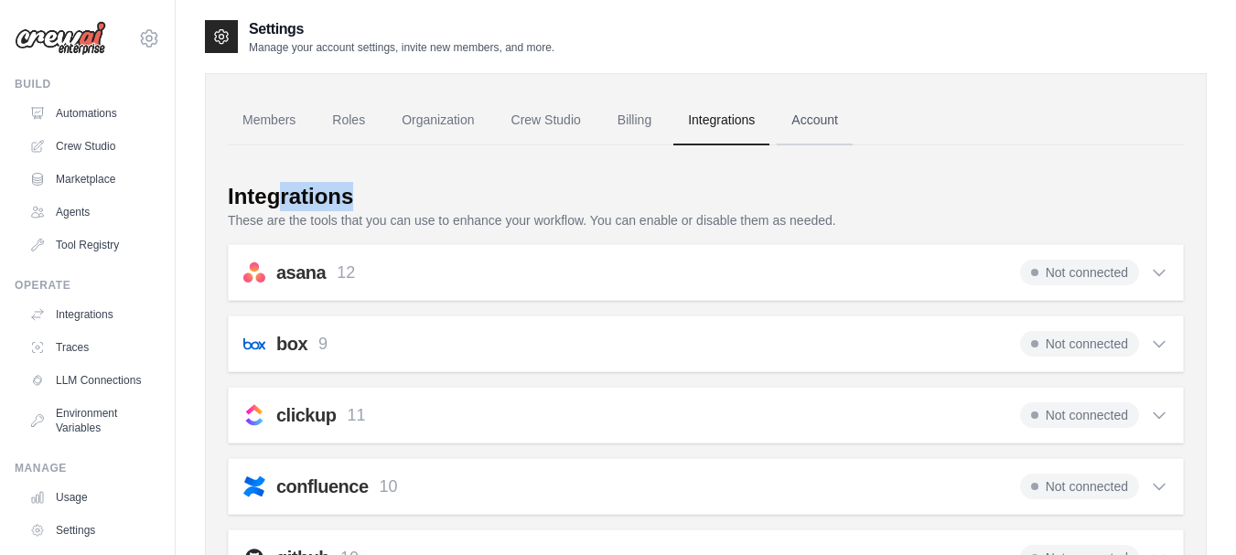
click at [832, 136] on link "Account" at bounding box center [815, 120] width 76 height 49
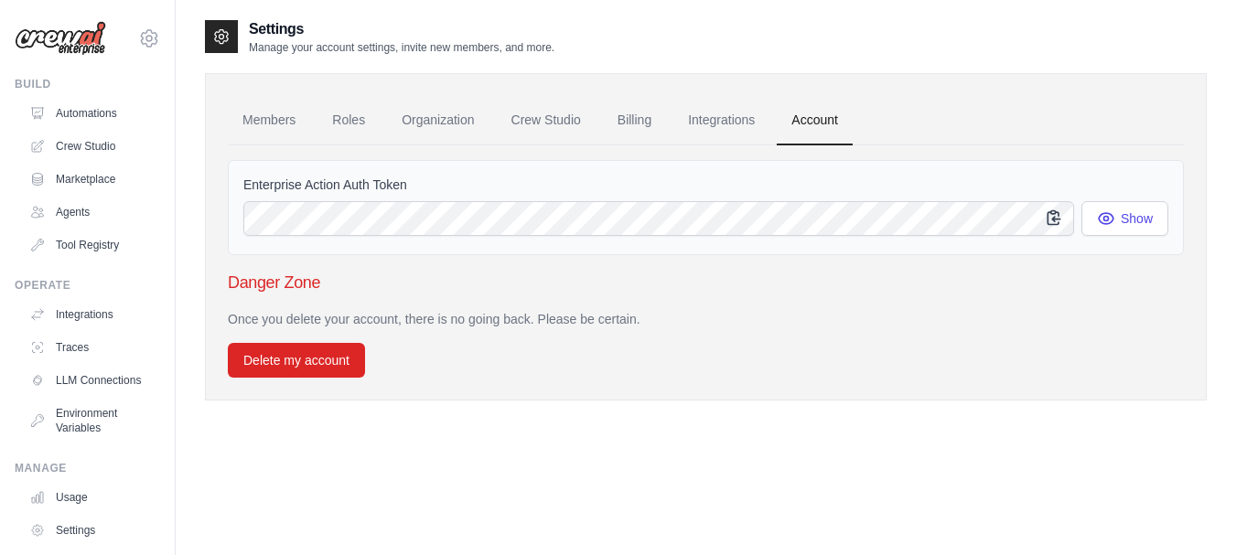
click at [1053, 228] on button "button" at bounding box center [1054, 217] width 40 height 35
click at [1049, 211] on icon "button" at bounding box center [1054, 218] width 18 height 18
